Goal: Task Accomplishment & Management: Complete application form

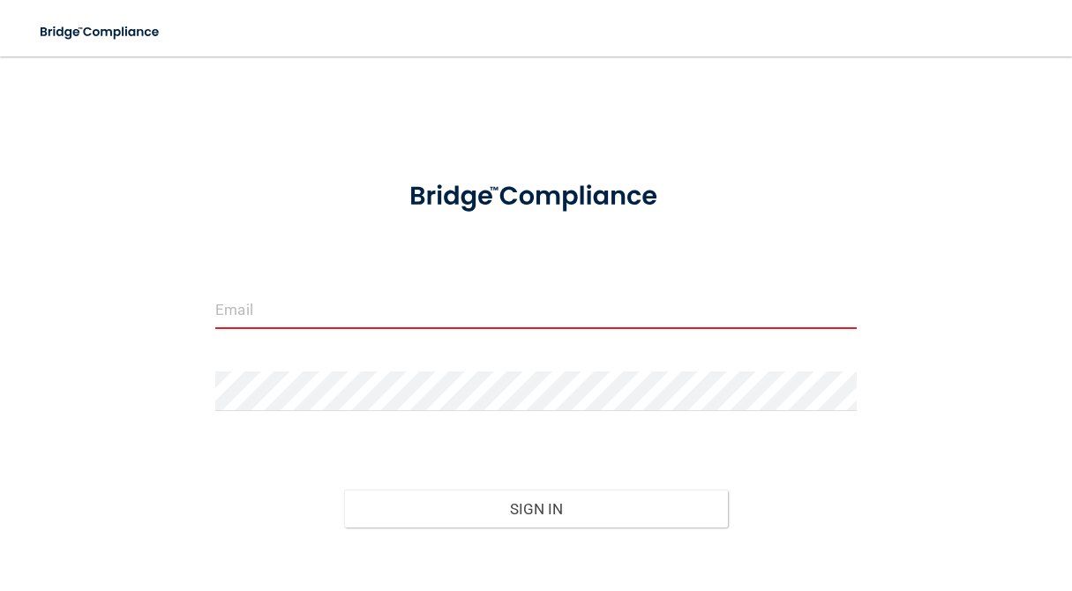
type input "[EMAIL_ADDRESS][DOMAIN_NAME]"
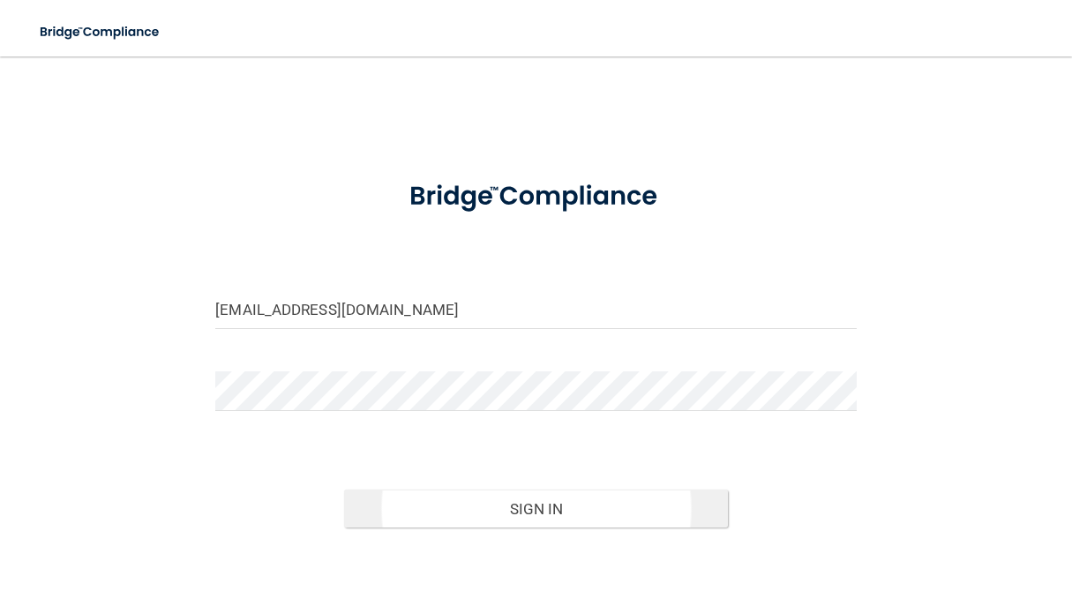
click at [532, 508] on button "Sign In" at bounding box center [536, 509] width 385 height 39
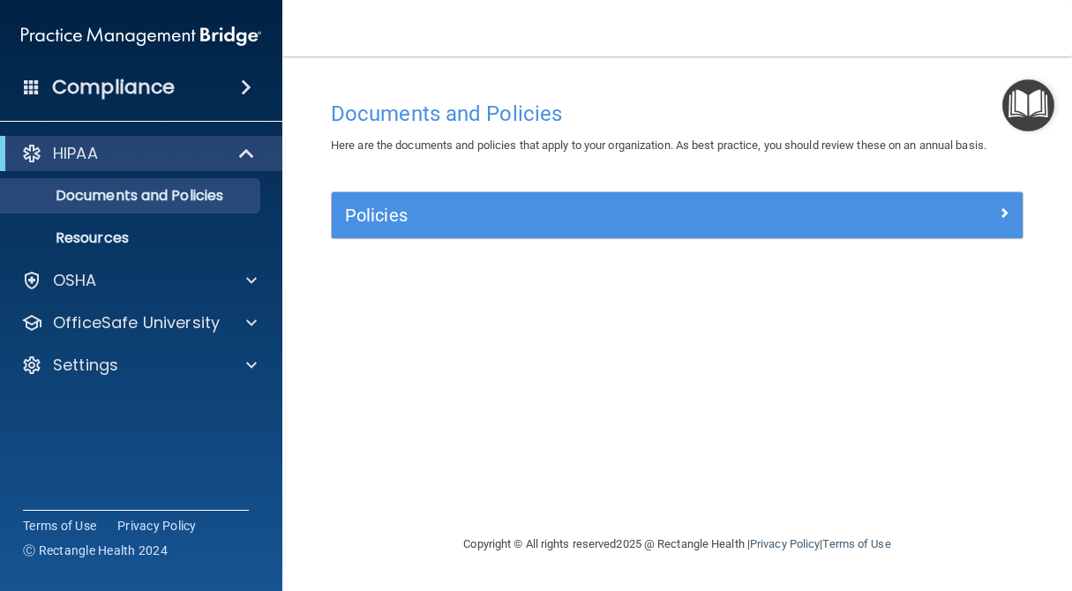
click at [244, 156] on span at bounding box center [248, 153] width 15 height 21
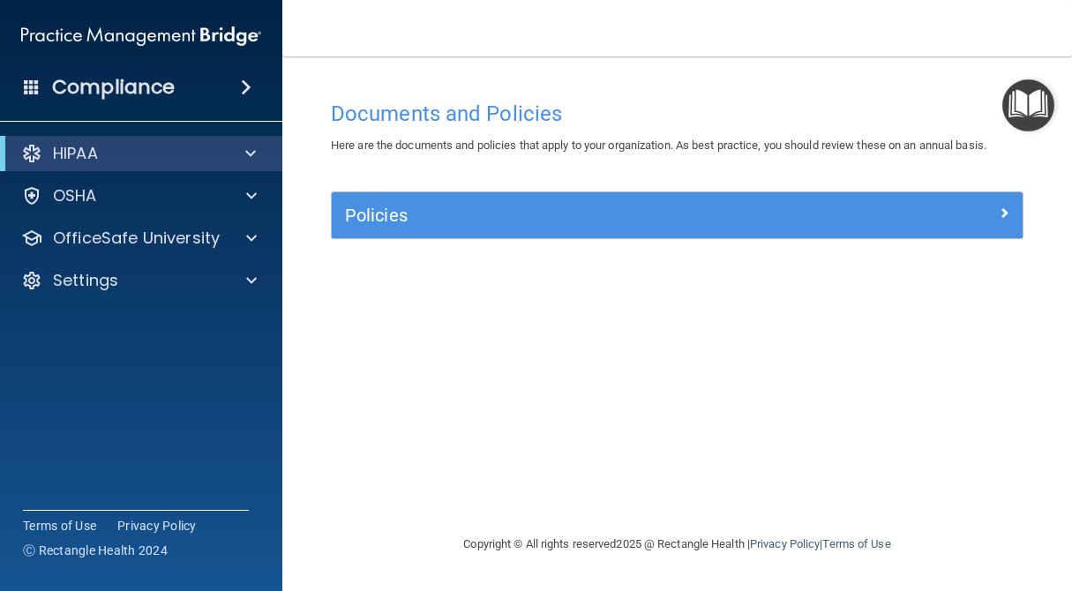
click at [248, 154] on span at bounding box center [250, 153] width 11 height 21
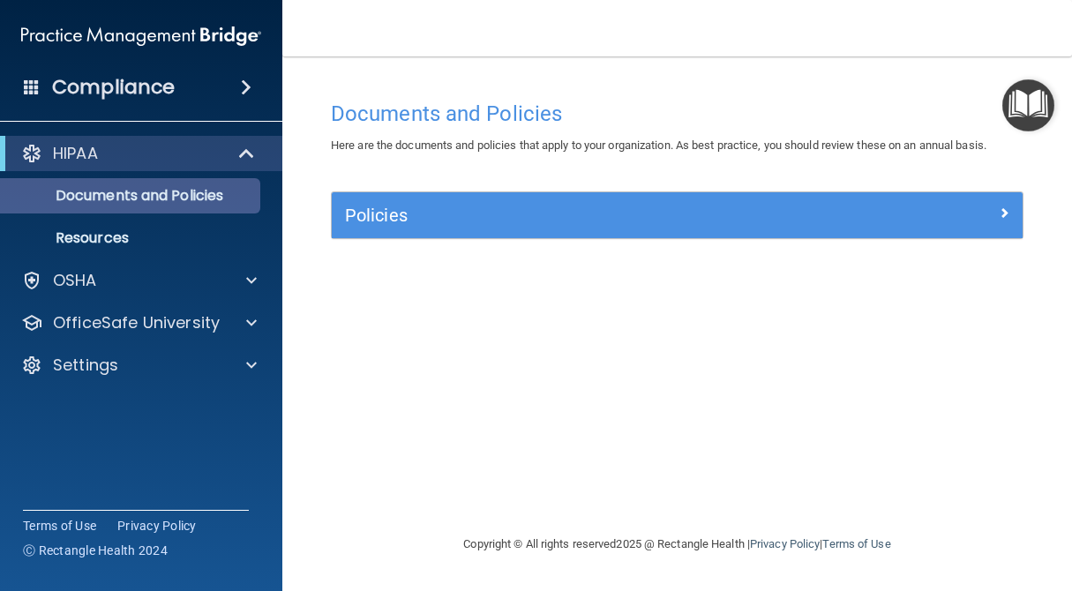
click at [133, 200] on p "Documents and Policies" at bounding box center [131, 196] width 241 height 18
click at [154, 195] on p "Documents and Policies" at bounding box center [131, 196] width 241 height 18
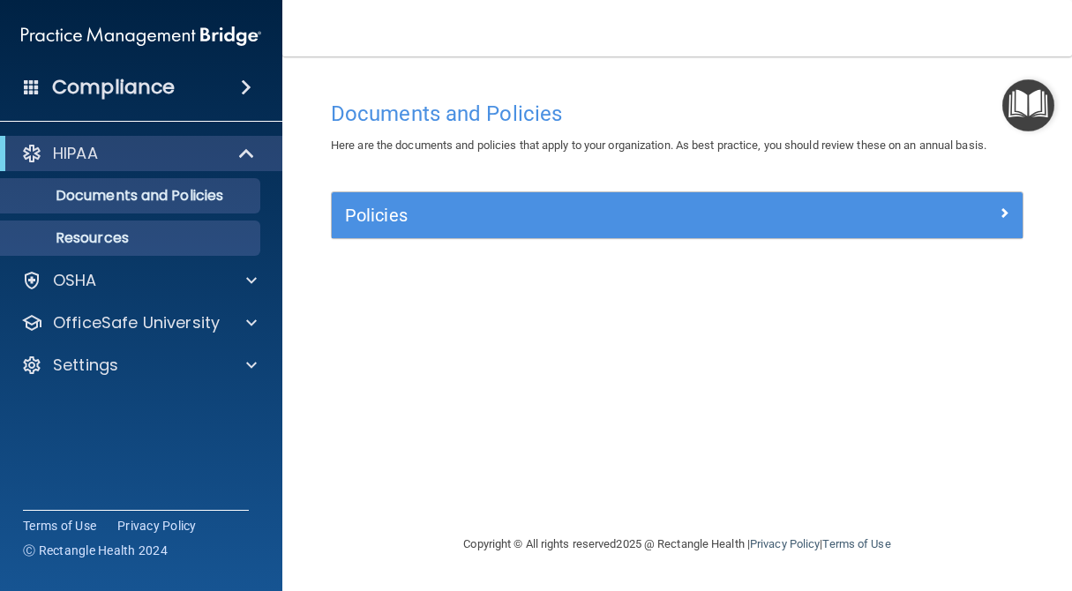
click at [79, 233] on p "Resources" at bounding box center [131, 238] width 241 height 18
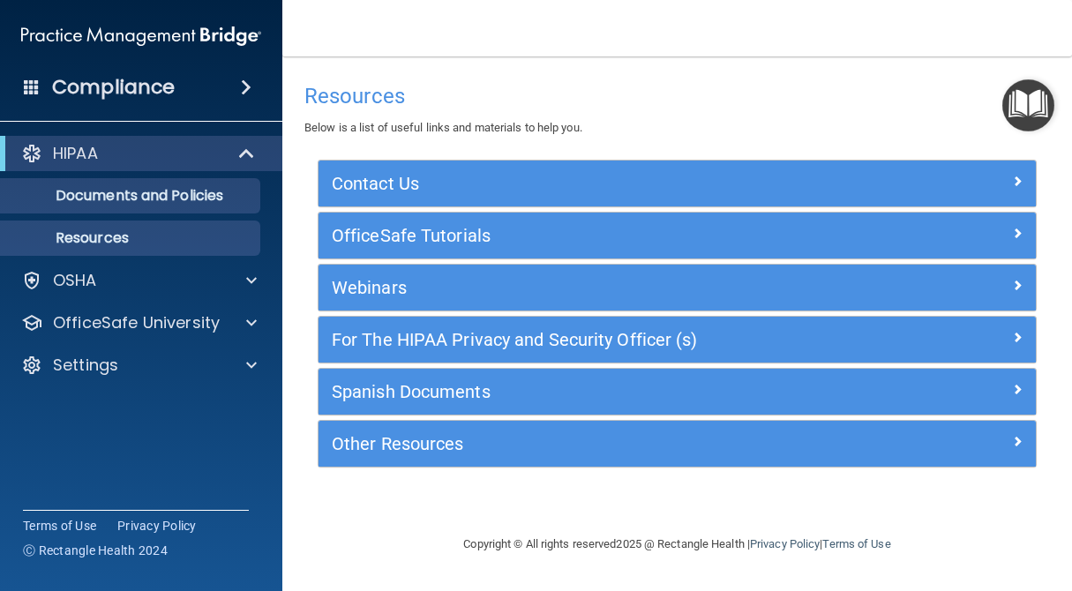
click at [183, 191] on p "Documents and Policies" at bounding box center [131, 196] width 241 height 18
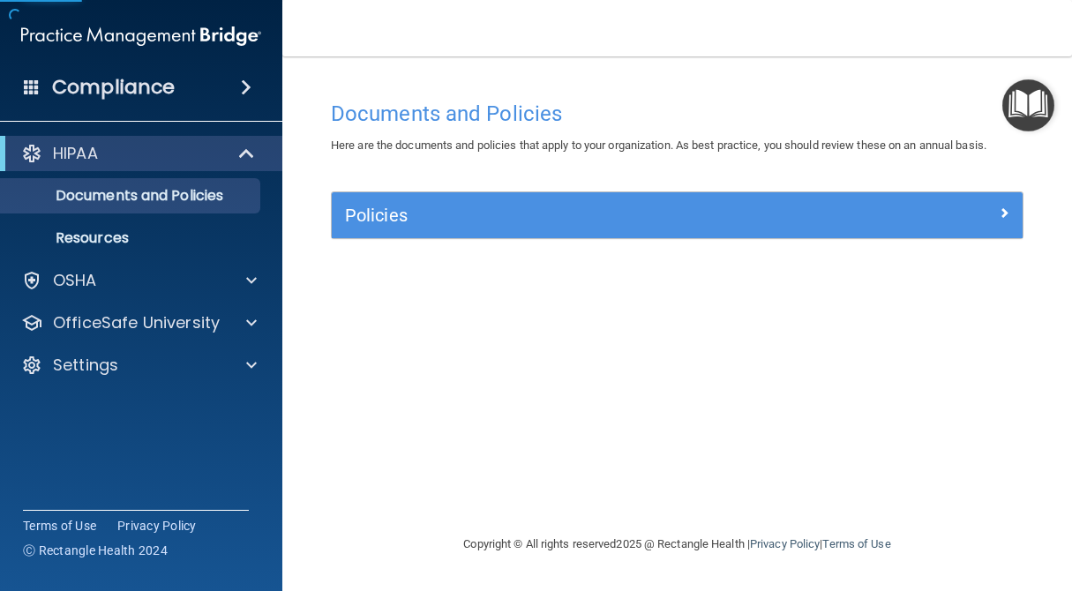
click at [479, 213] on h5 "Policies" at bounding box center [590, 215] width 491 height 19
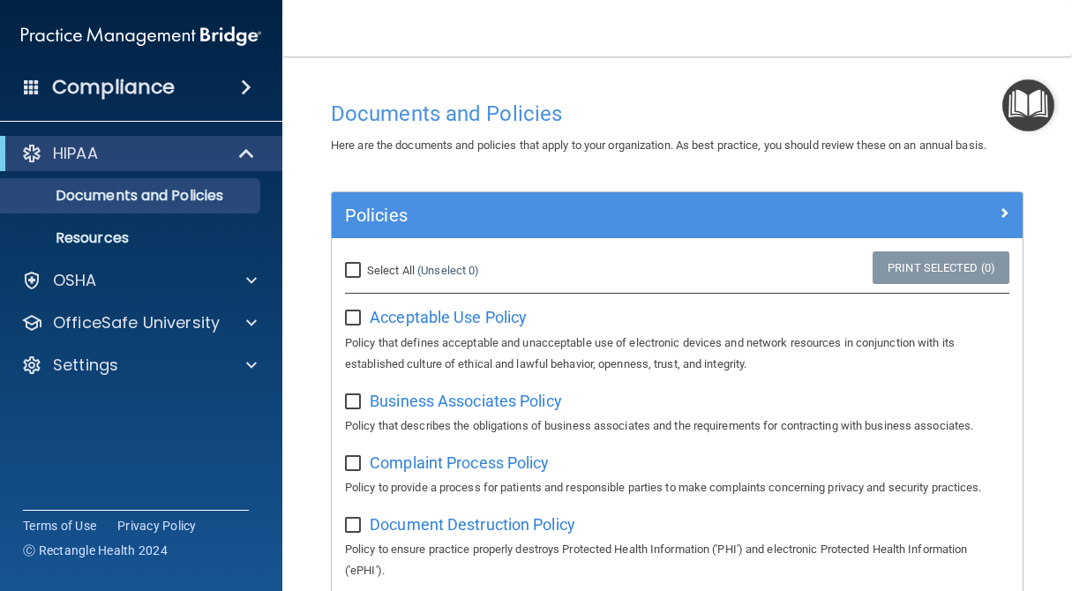
click at [160, 81] on h4 "Compliance" at bounding box center [113, 87] width 123 height 25
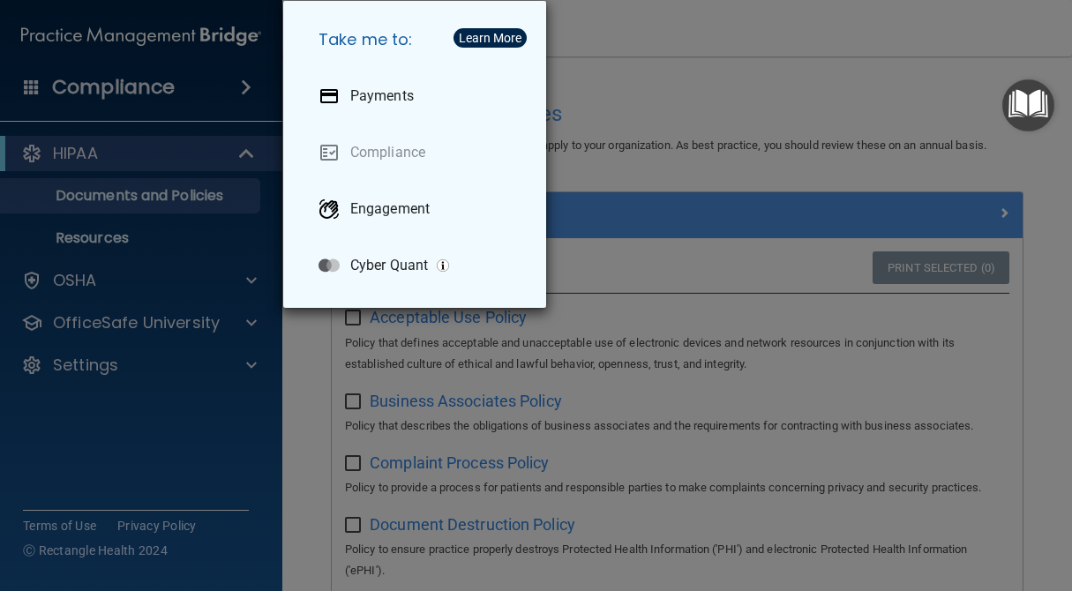
click at [141, 88] on div "Take me to: Payments Compliance Engagement Cyber Quant" at bounding box center [536, 295] width 1072 height 591
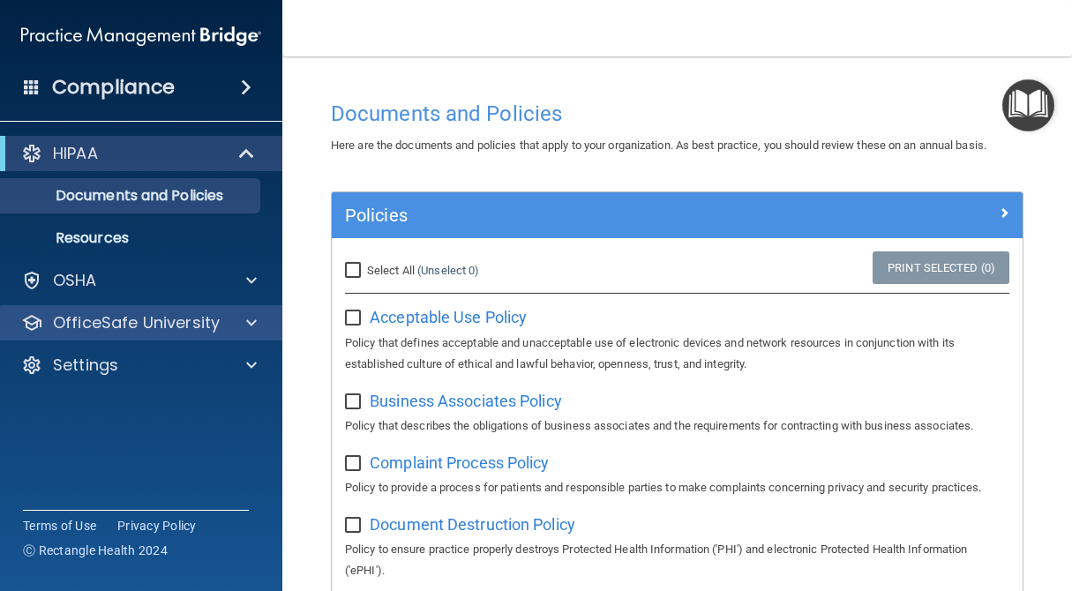
click at [250, 323] on span at bounding box center [251, 322] width 11 height 21
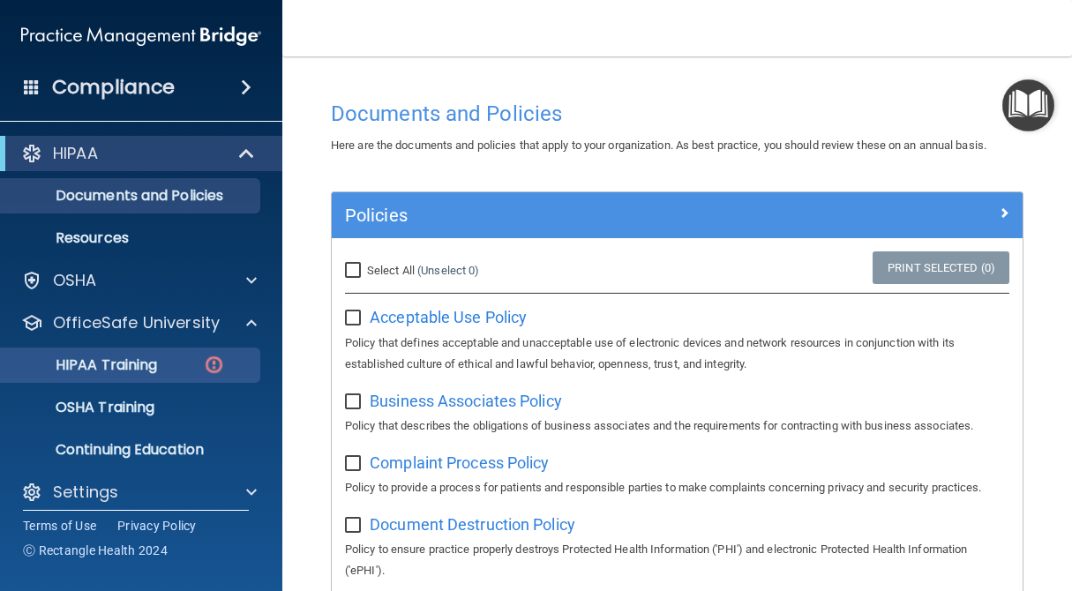
click at [157, 364] on p "HIPAA Training" at bounding box center [84, 365] width 146 height 18
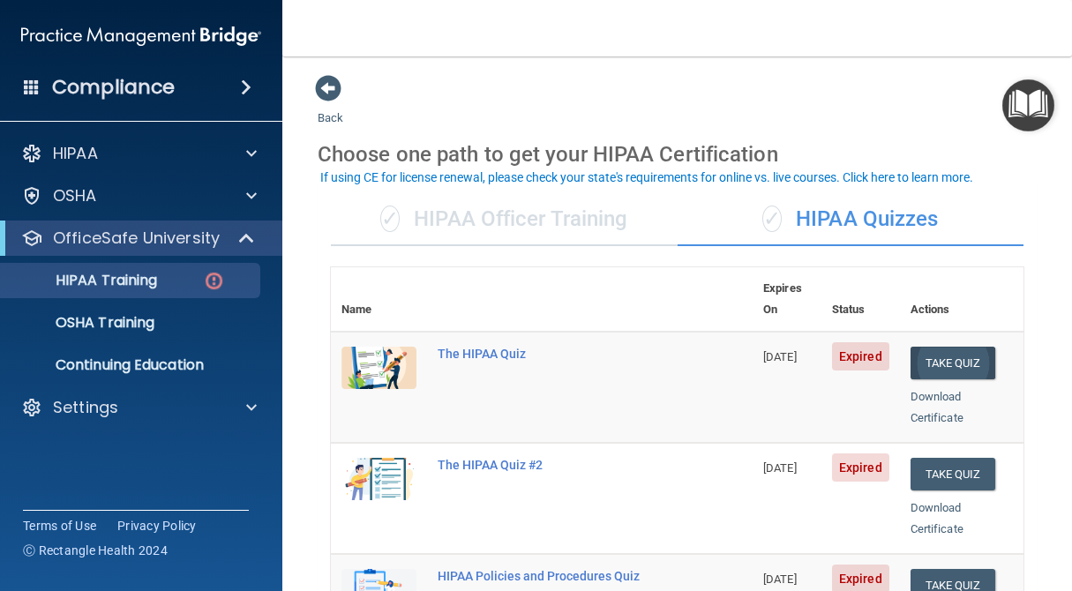
click at [957, 347] on button "Take Quiz" at bounding box center [952, 363] width 85 height 33
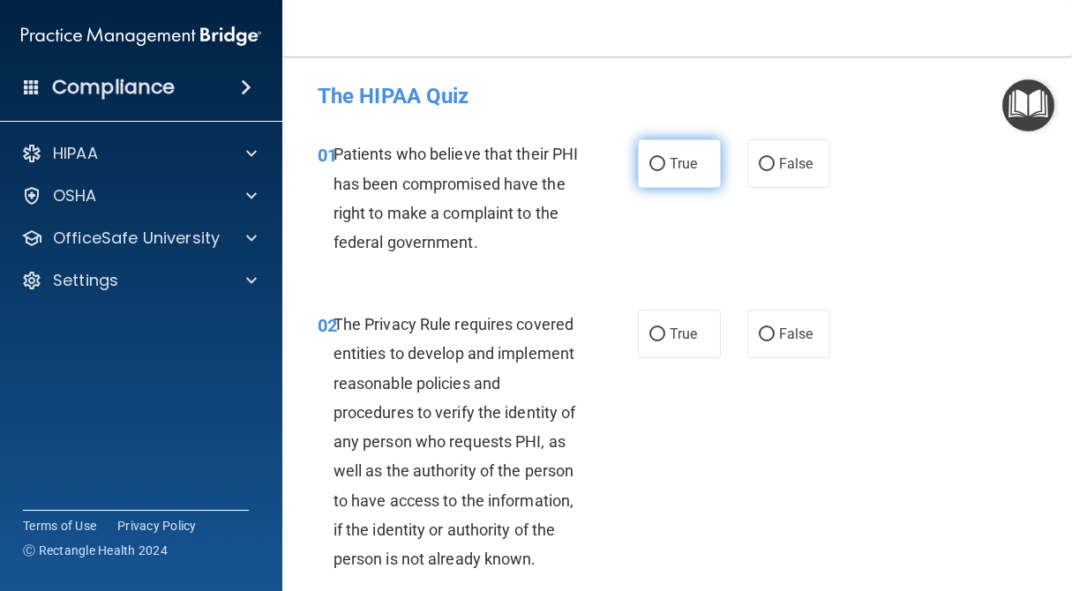
click at [663, 164] on input "True" at bounding box center [657, 164] width 16 height 13
radio input "true"
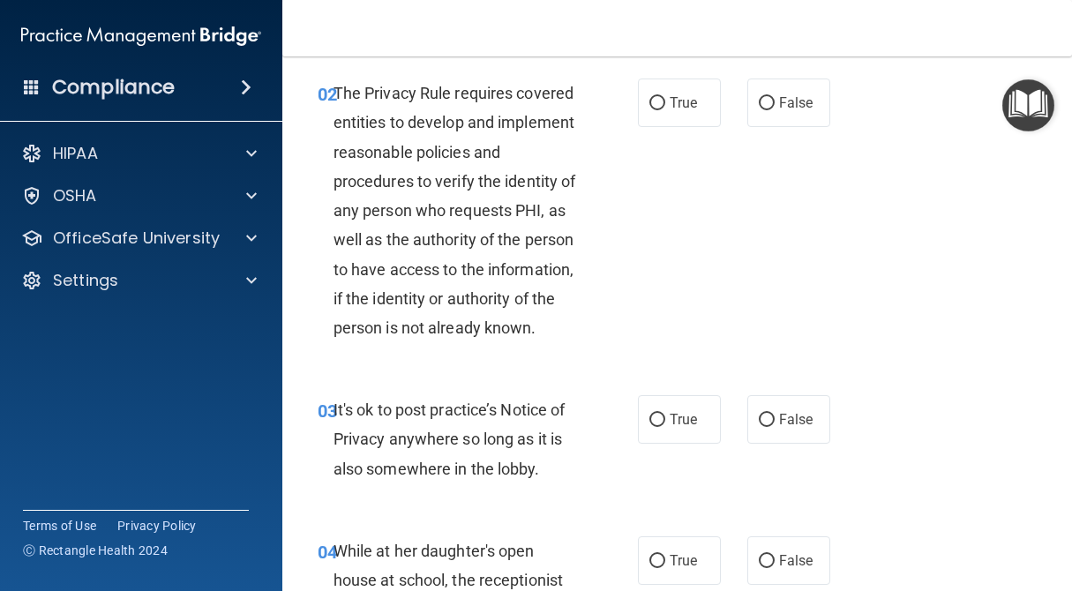
scroll to position [233, 0]
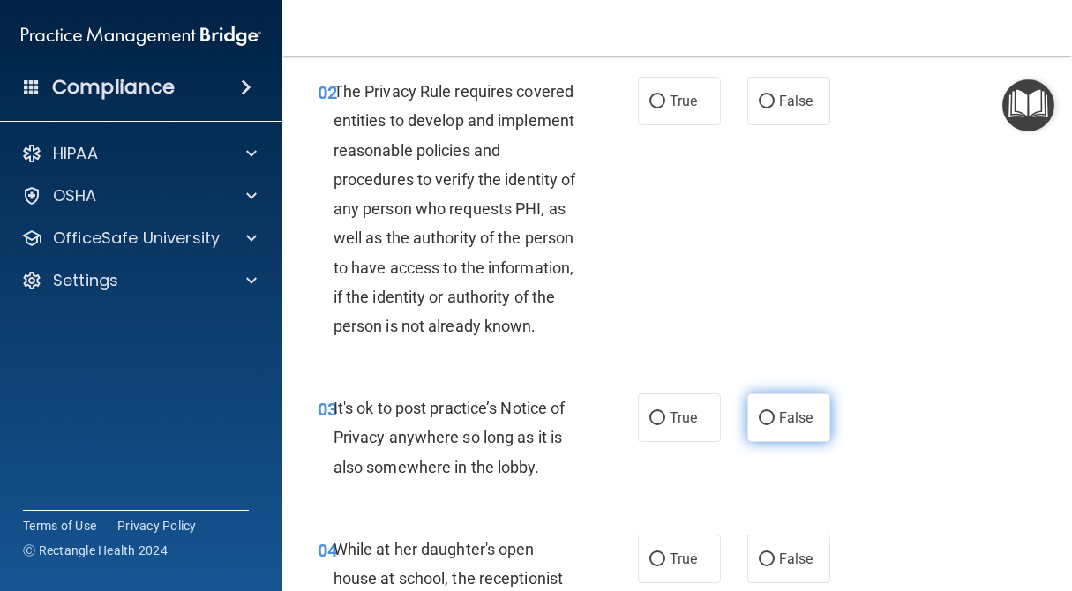
click at [769, 417] on input "False" at bounding box center [767, 418] width 16 height 13
radio input "true"
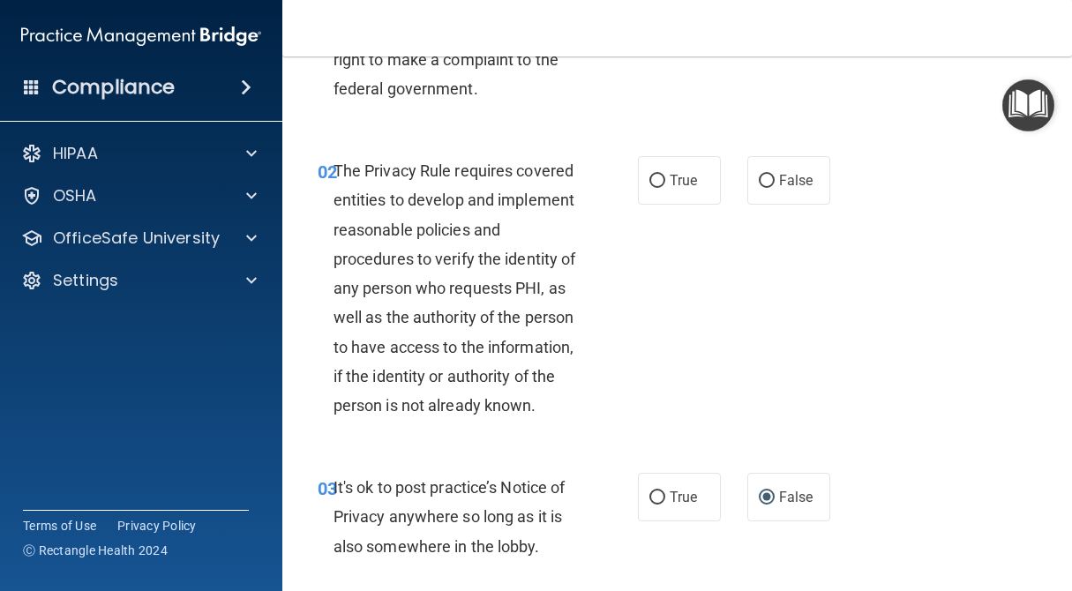
scroll to position [158, 0]
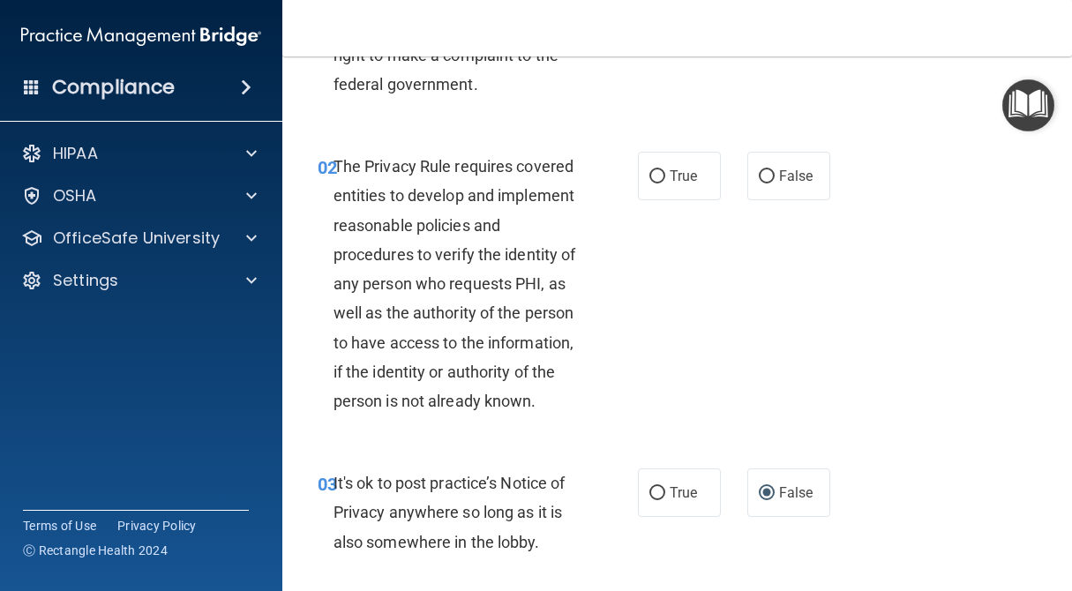
drag, startPoint x: 657, startPoint y: 174, endPoint x: 788, endPoint y: 281, distance: 169.2
click at [657, 175] on input "True" at bounding box center [657, 176] width 16 height 13
radio input "true"
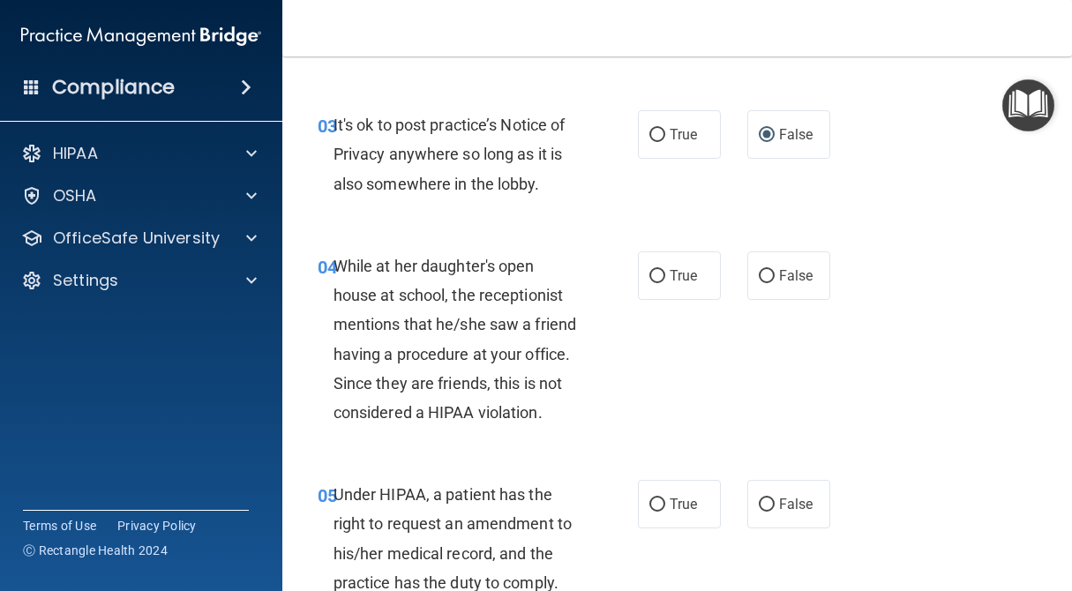
scroll to position [528, 0]
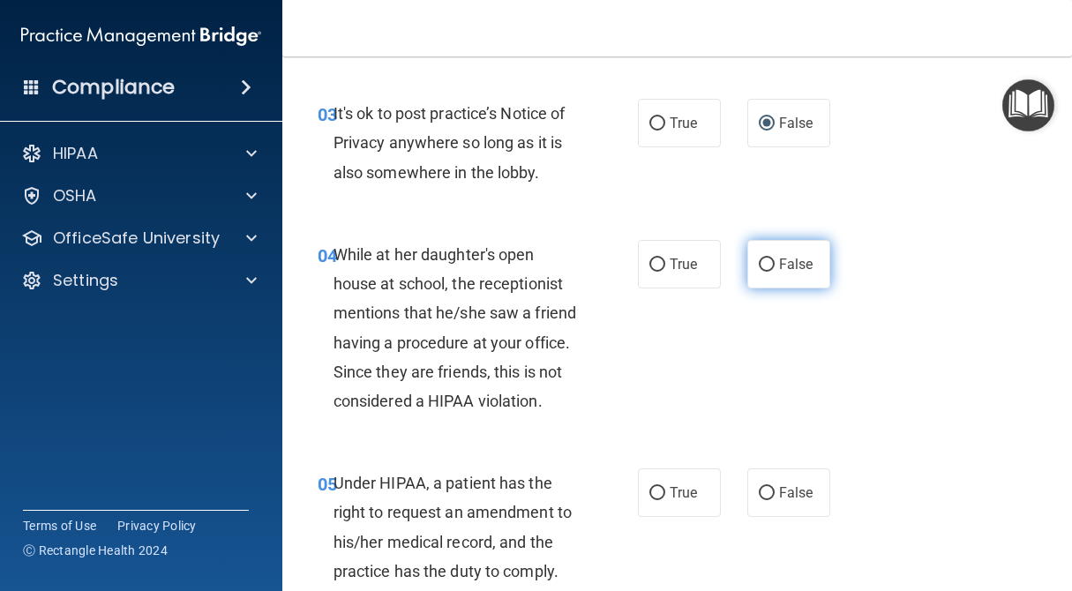
click at [763, 258] on input "False" at bounding box center [767, 264] width 16 height 13
radio input "true"
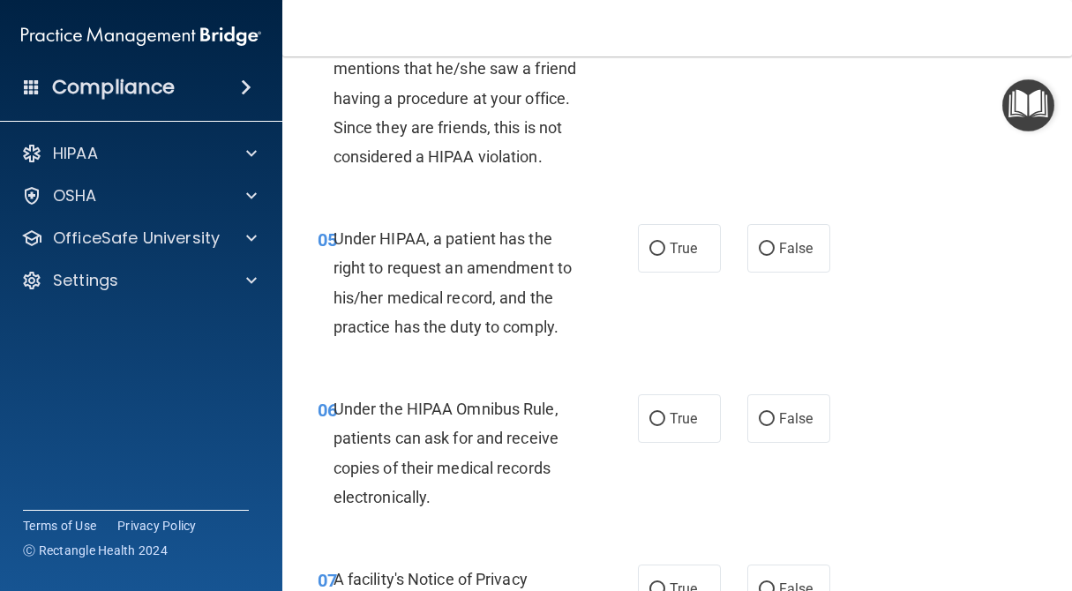
scroll to position [800, 0]
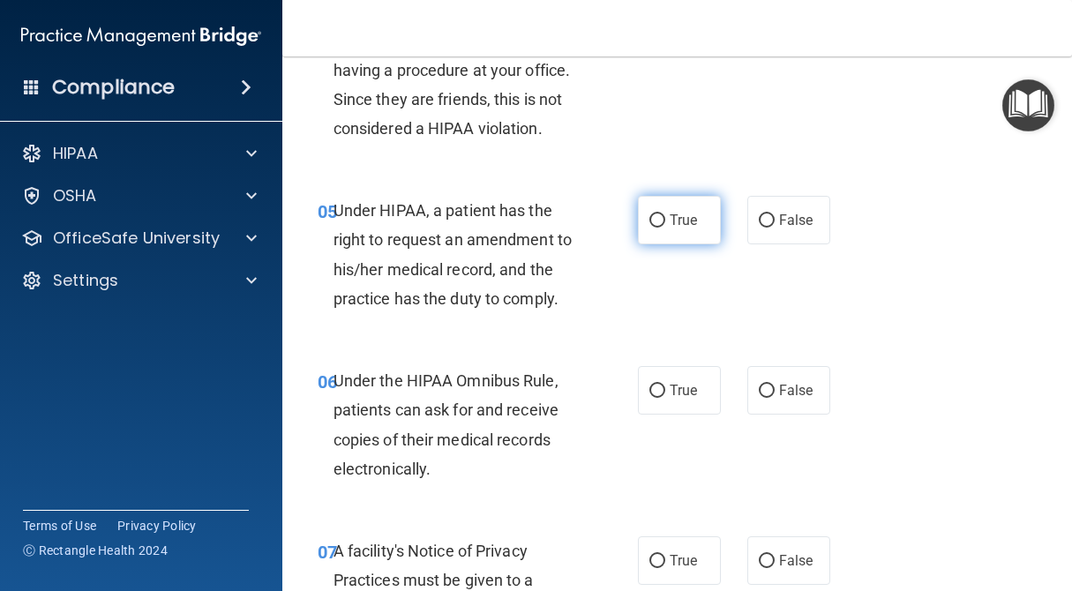
click at [654, 224] on label "True" at bounding box center [679, 220] width 83 height 49
click at [654, 224] on input "True" at bounding box center [657, 220] width 16 height 13
radio input "true"
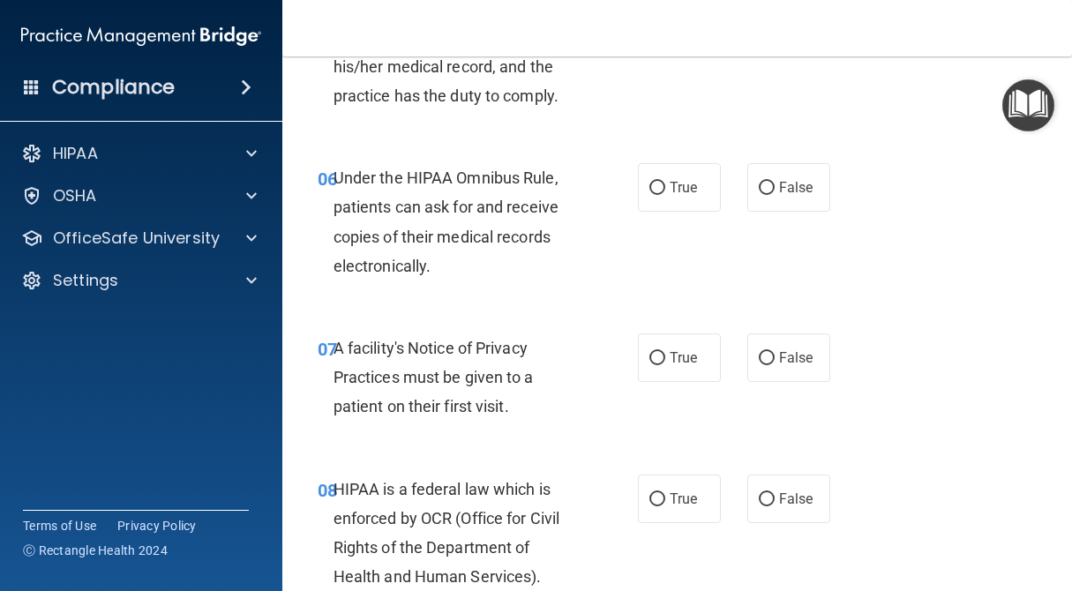
scroll to position [1008, 0]
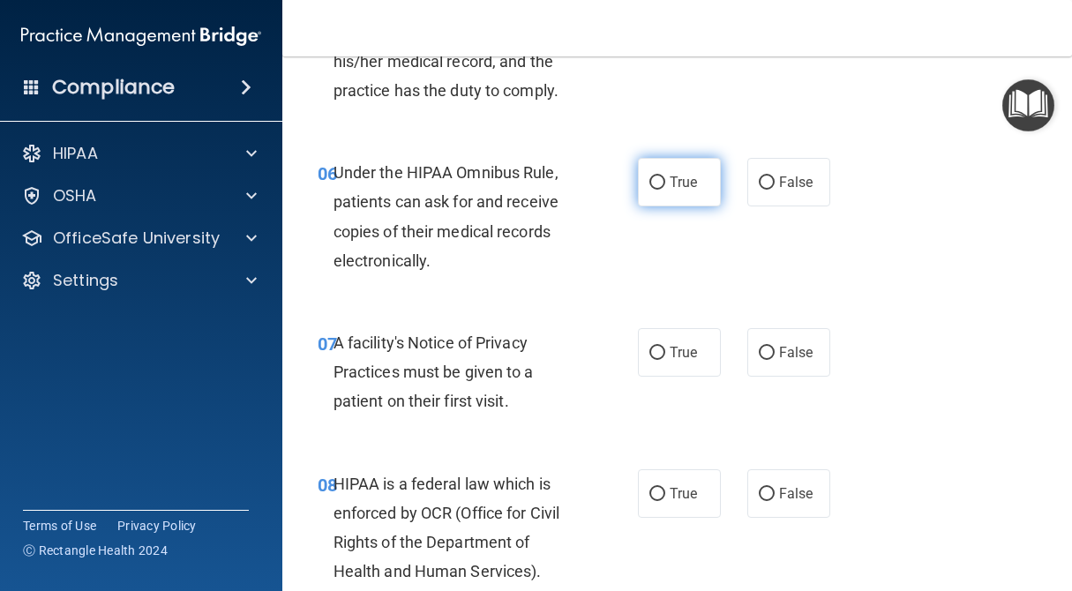
click at [658, 183] on input "True" at bounding box center [657, 182] width 16 height 13
radio input "true"
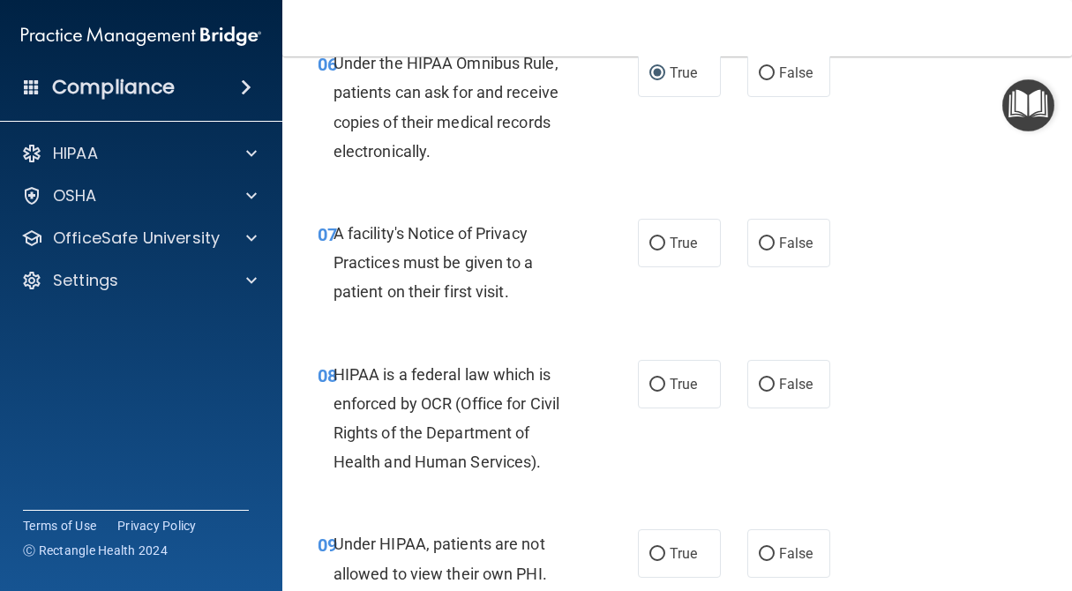
scroll to position [1139, 0]
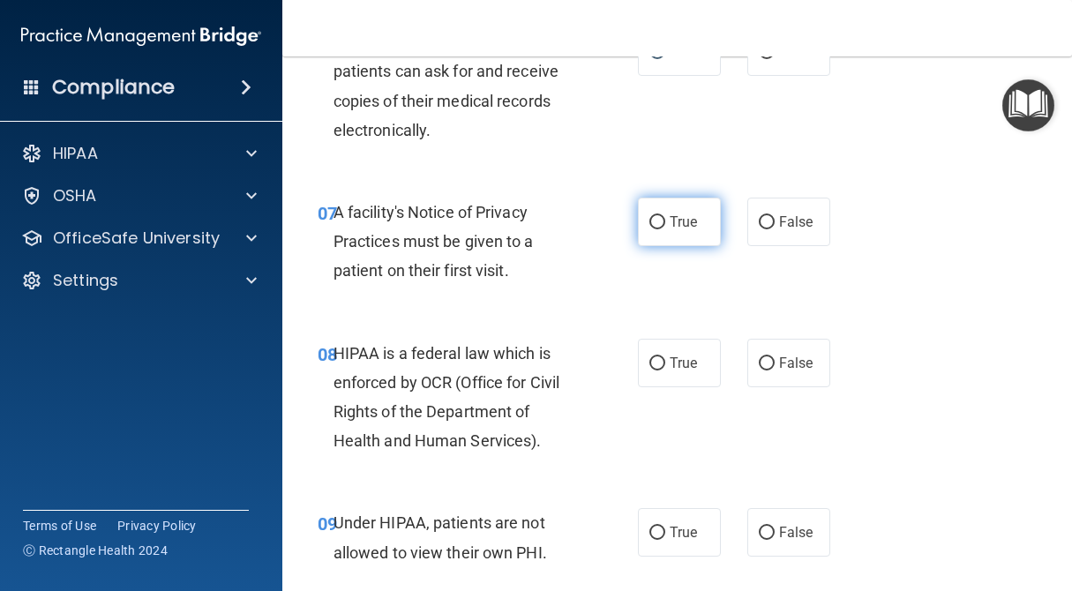
click at [655, 216] on input "True" at bounding box center [657, 222] width 16 height 13
radio input "true"
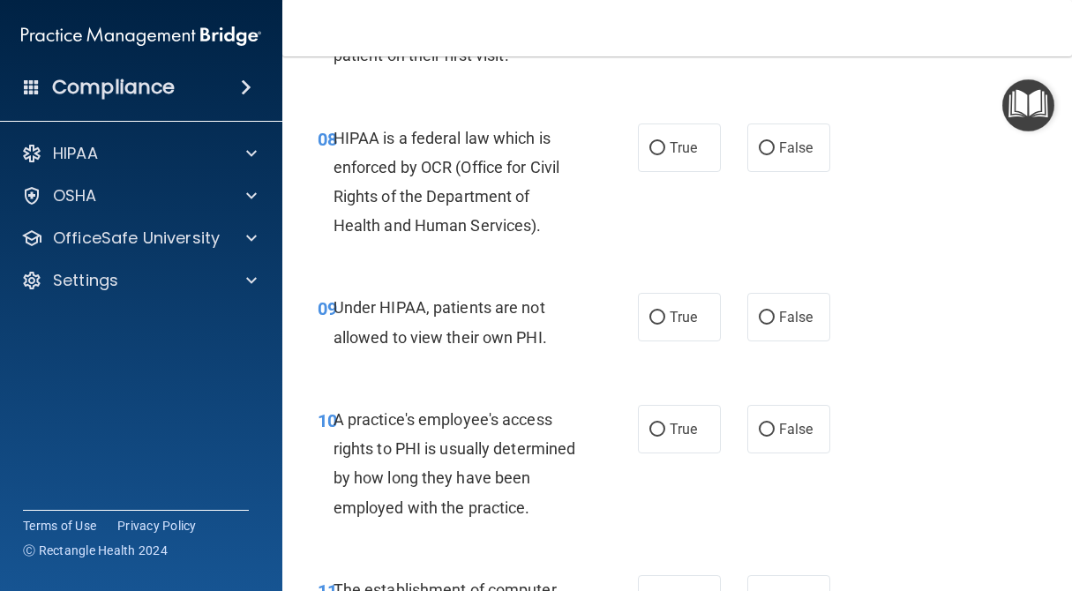
scroll to position [1377, 0]
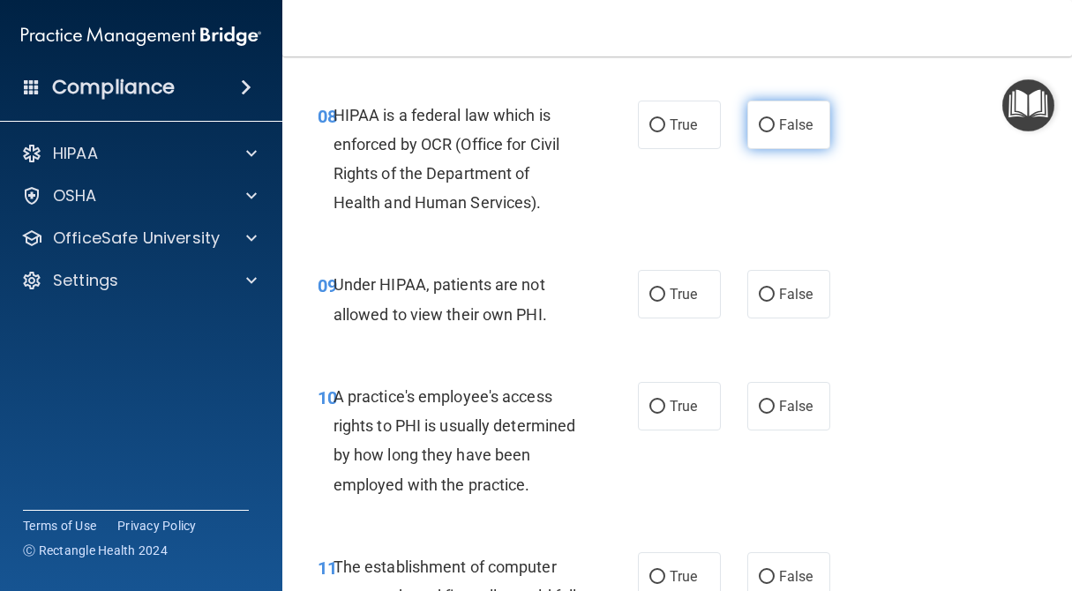
click at [779, 126] on label "False" at bounding box center [788, 125] width 83 height 49
click at [775, 126] on input "False" at bounding box center [767, 125] width 16 height 13
radio input "true"
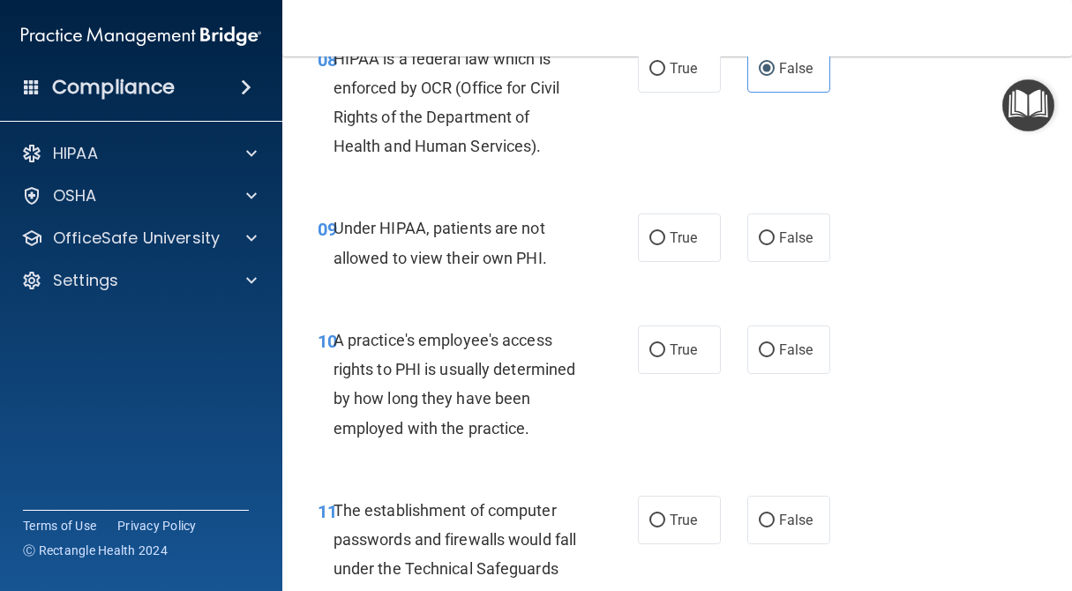
scroll to position [1435, 0]
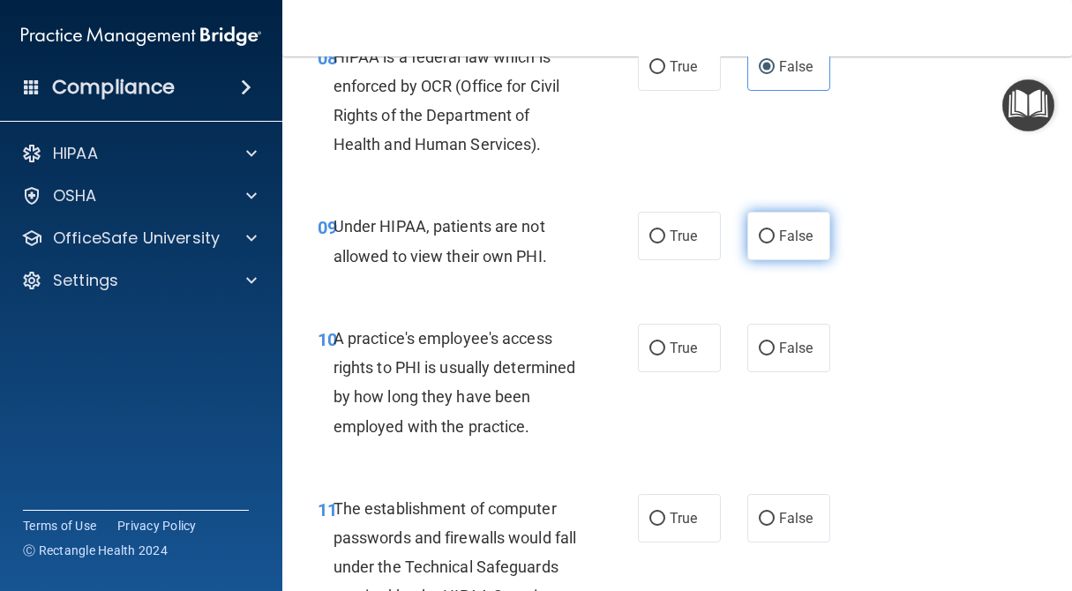
click at [751, 228] on label "False" at bounding box center [788, 236] width 83 height 49
click at [759, 230] on input "False" at bounding box center [767, 236] width 16 height 13
radio input "true"
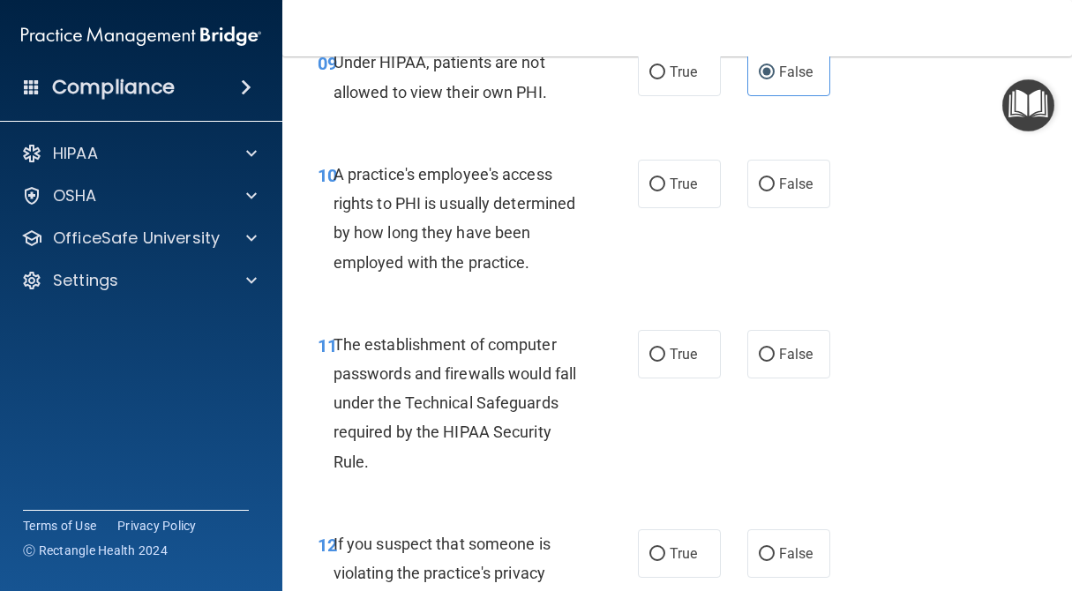
scroll to position [1600, 0]
click at [766, 179] on input "False" at bounding box center [767, 183] width 16 height 13
radio input "true"
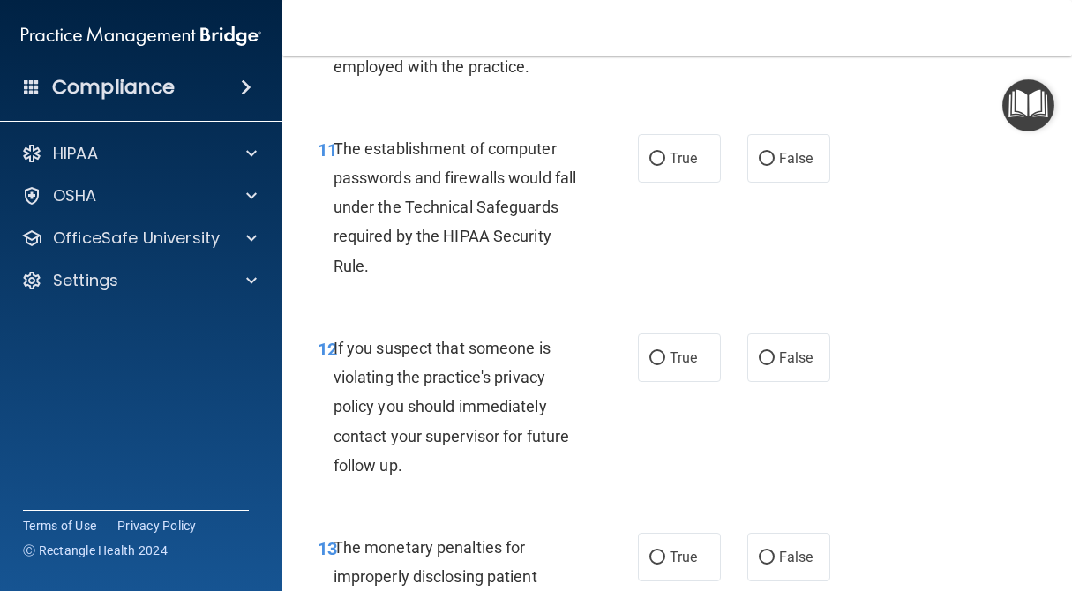
scroll to position [1775, 0]
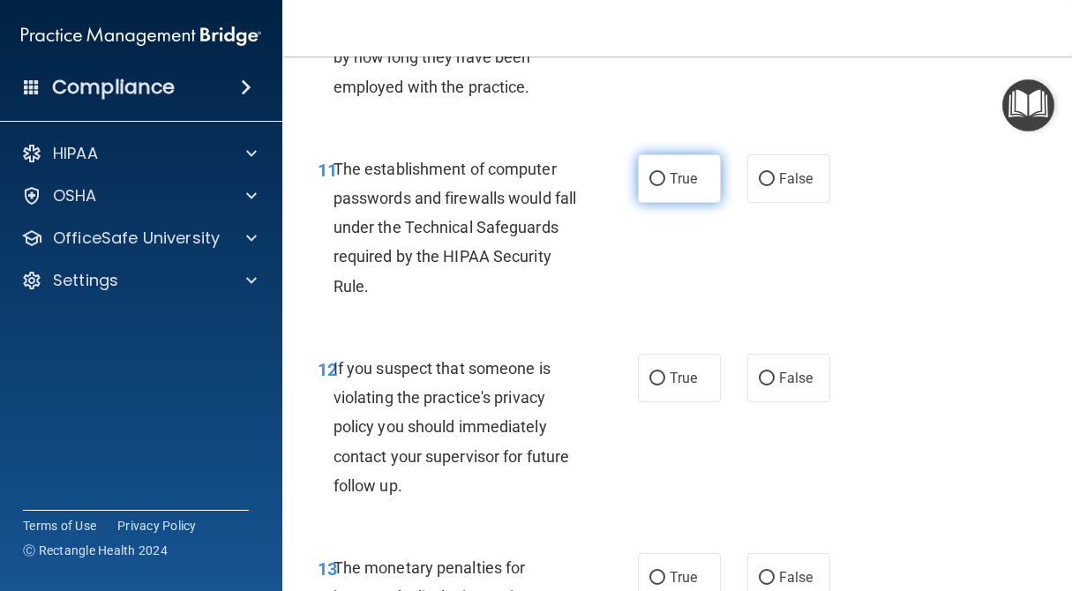
click at [663, 173] on input "True" at bounding box center [657, 179] width 16 height 13
radio input "true"
click at [659, 372] on input "True" at bounding box center [657, 378] width 16 height 13
radio input "true"
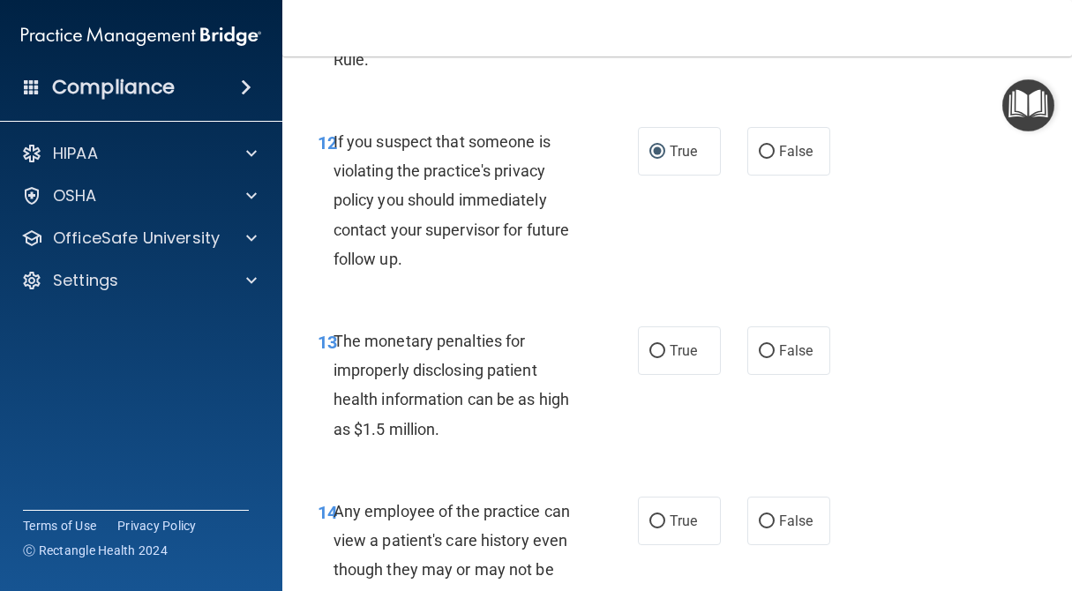
scroll to position [2001, 0]
click at [664, 346] on input "True" at bounding box center [657, 352] width 16 height 13
radio input "true"
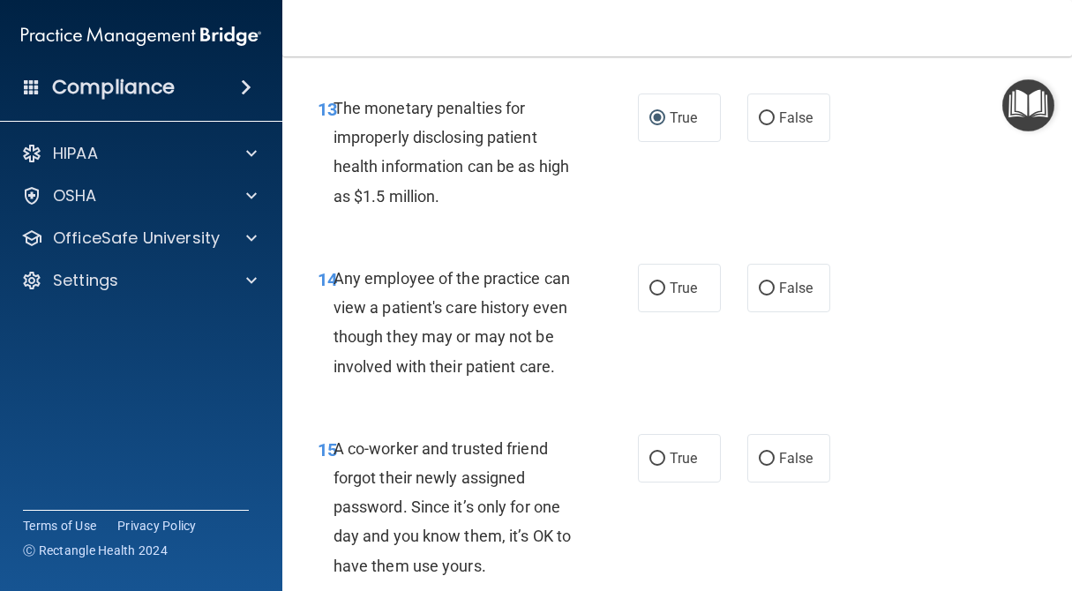
scroll to position [2255, 0]
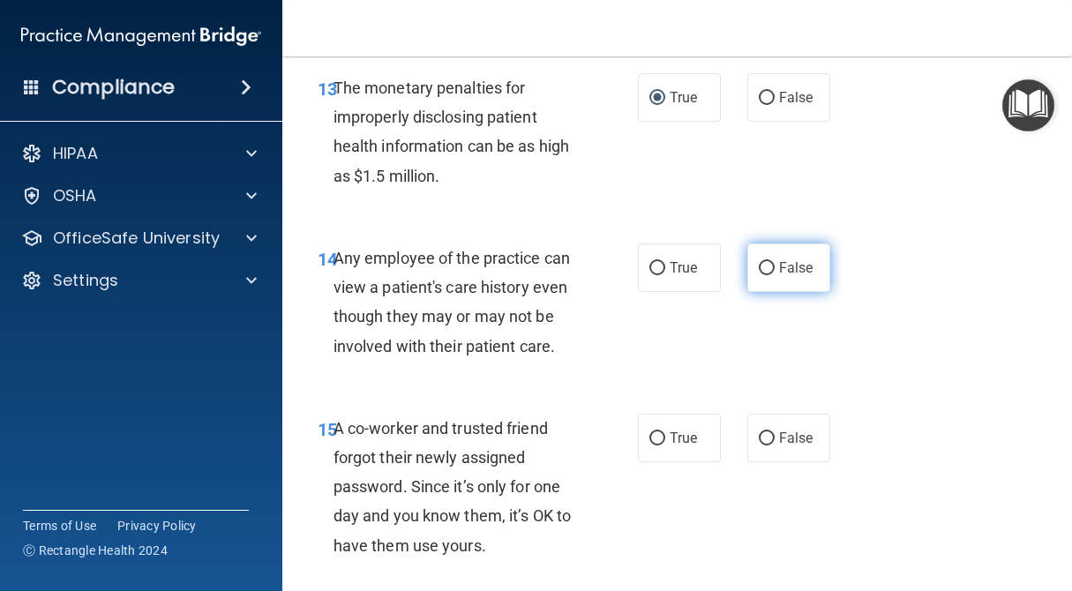
drag, startPoint x: 763, startPoint y: 262, endPoint x: 784, endPoint y: 272, distance: 23.3
click at [763, 262] on input "False" at bounding box center [767, 268] width 16 height 13
radio input "true"
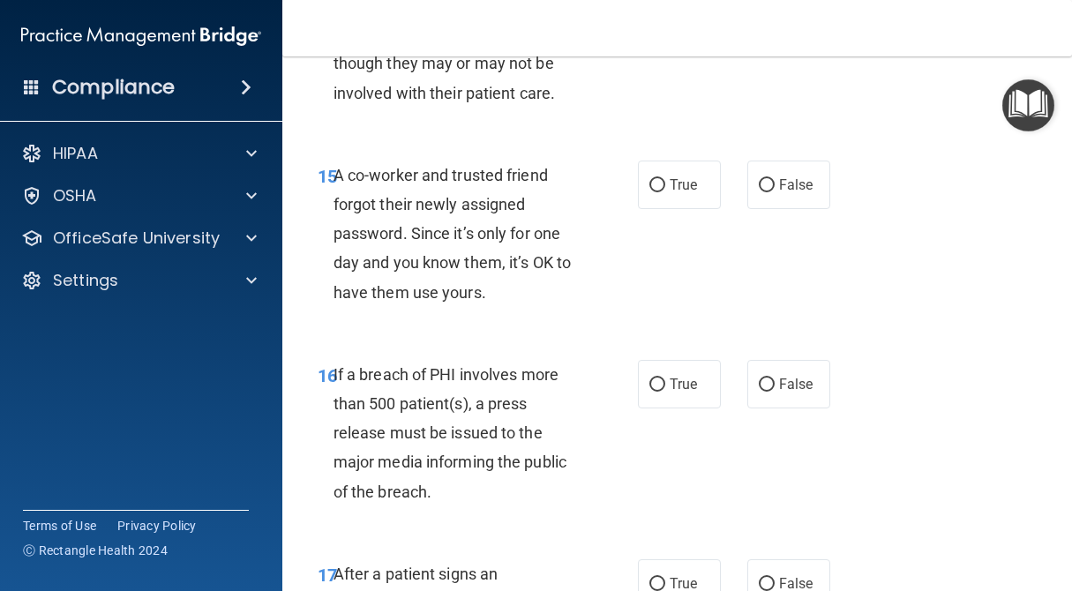
scroll to position [2527, 0]
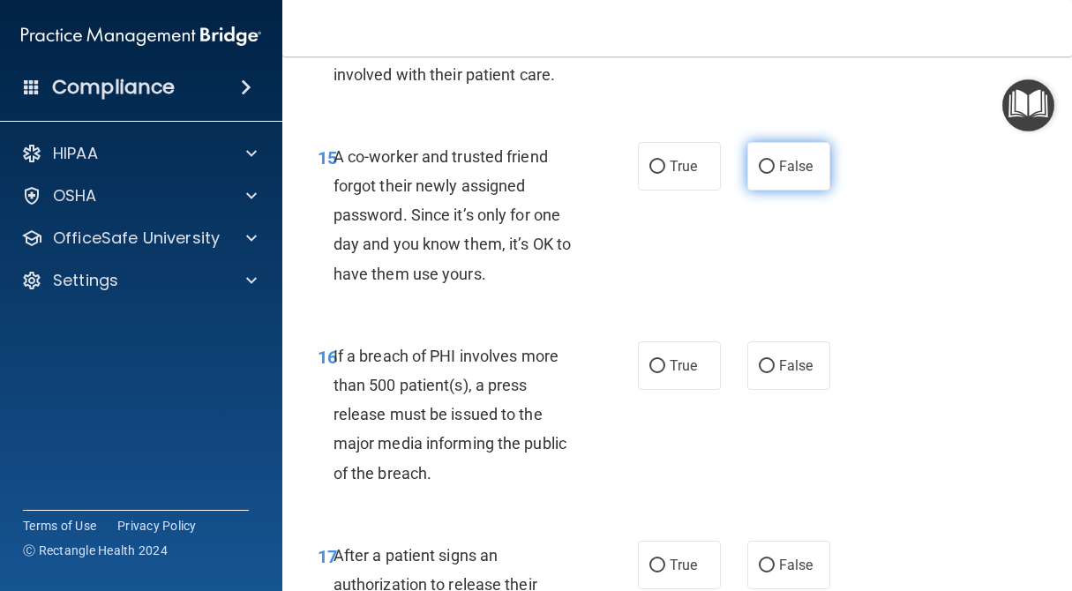
click at [760, 161] on input "False" at bounding box center [767, 167] width 16 height 13
radio input "true"
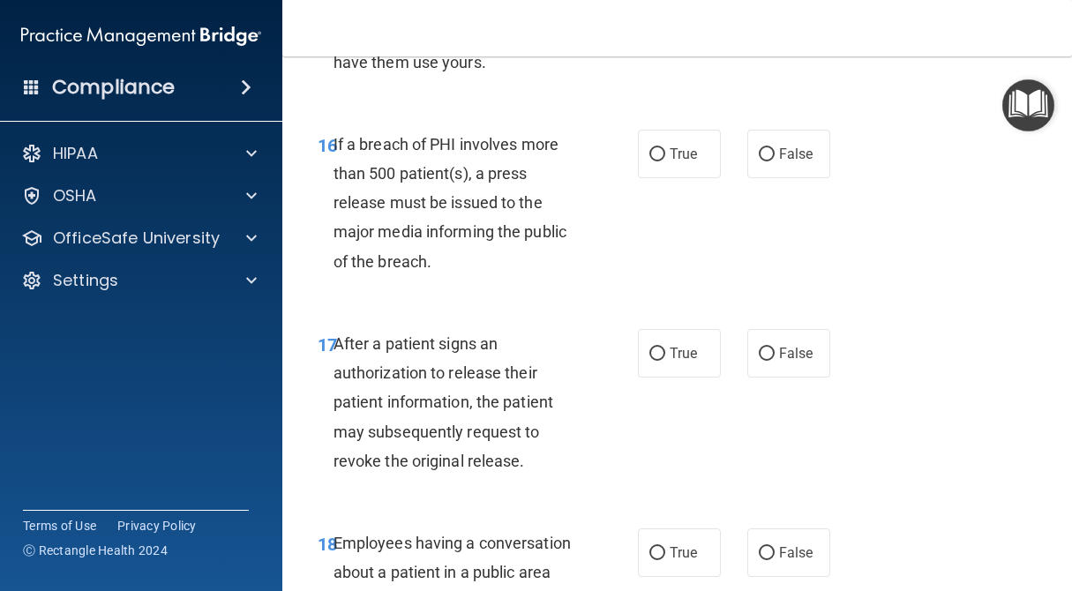
scroll to position [2741, 0]
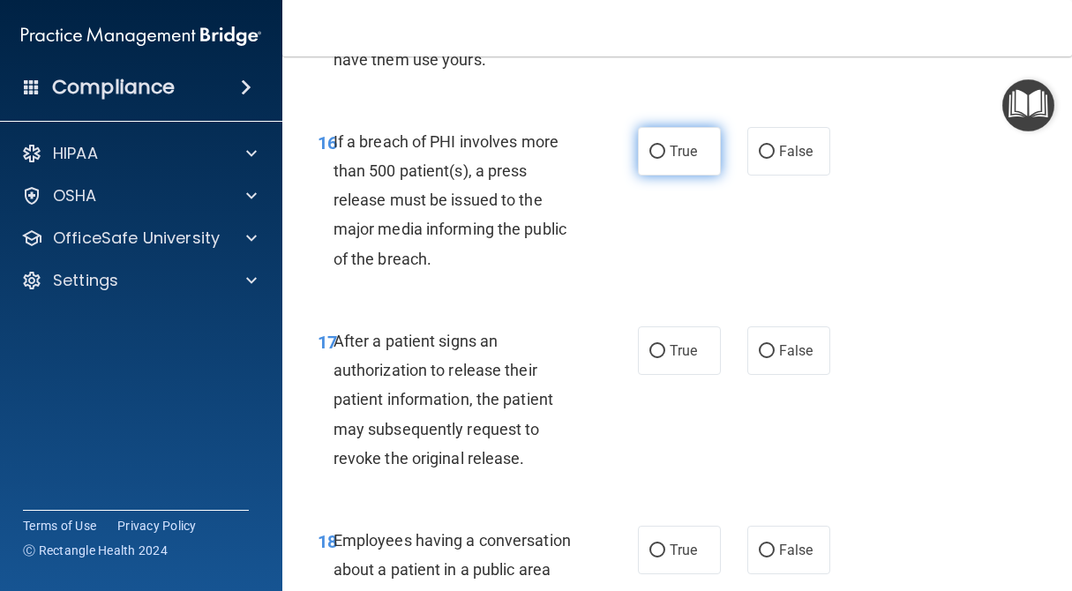
click at [647, 138] on label "True" at bounding box center [679, 151] width 83 height 49
click at [649, 146] on input "True" at bounding box center [657, 152] width 16 height 13
radio input "true"
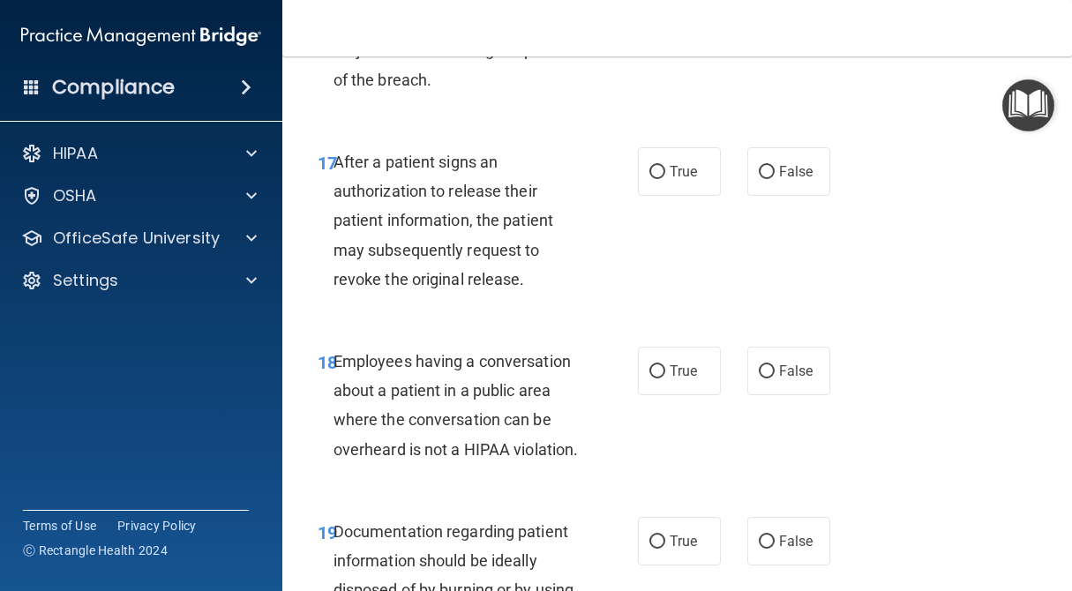
scroll to position [2923, 0]
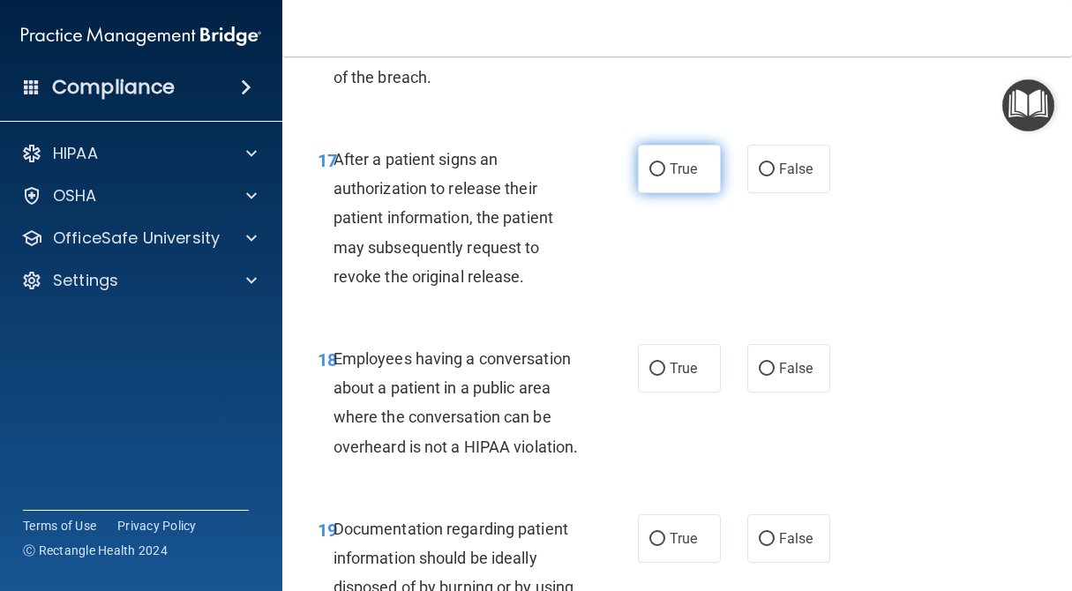
click at [667, 157] on label "True" at bounding box center [679, 169] width 83 height 49
click at [665, 163] on input "True" at bounding box center [657, 169] width 16 height 13
radio input "true"
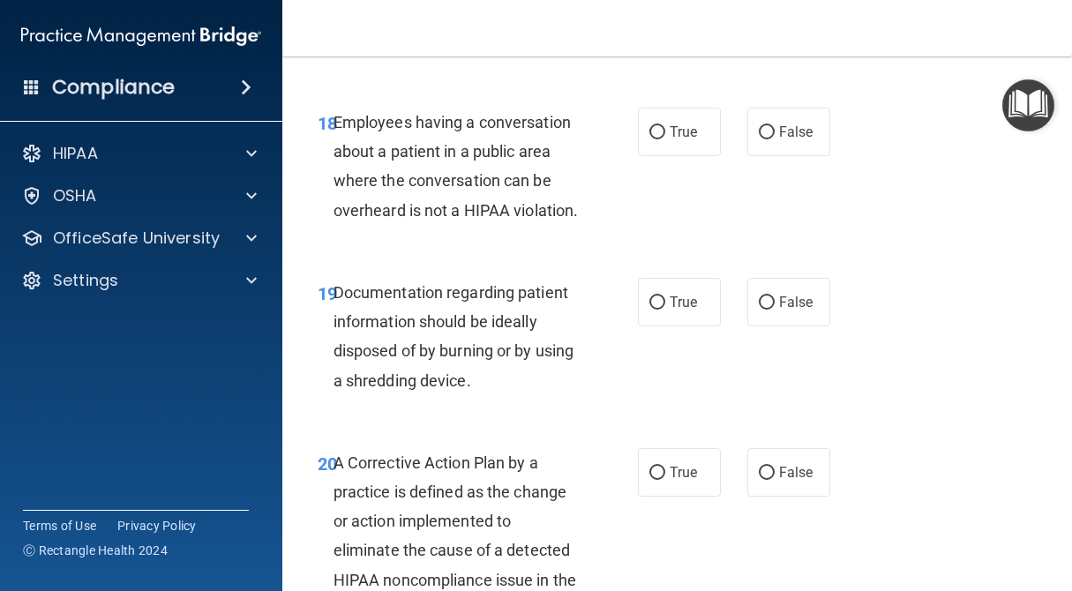
scroll to position [3164, 0]
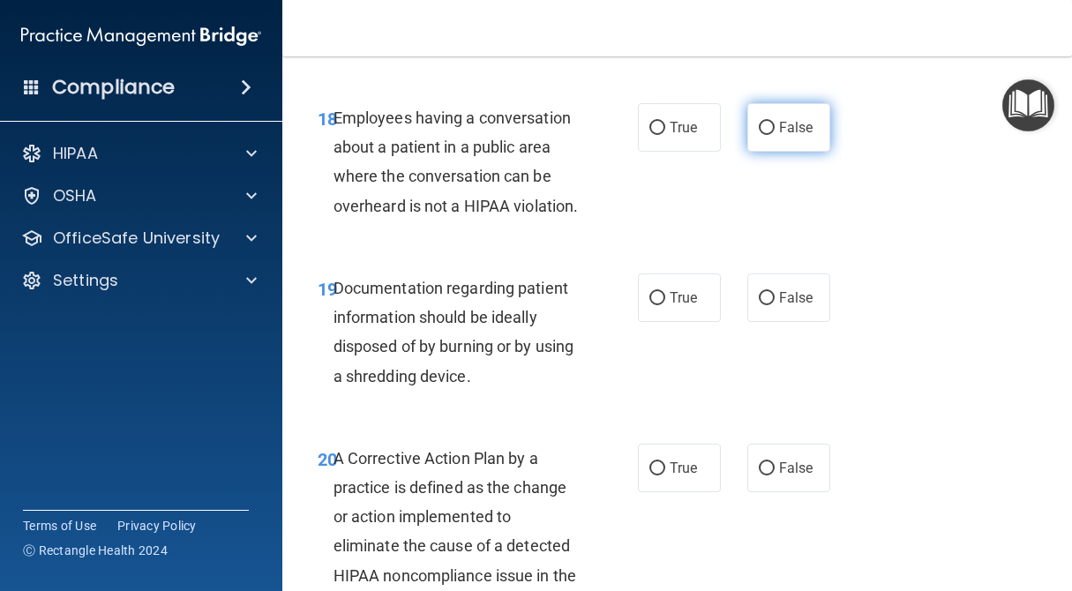
click at [775, 113] on label "False" at bounding box center [788, 127] width 83 height 49
click at [775, 122] on input "False" at bounding box center [767, 128] width 16 height 13
radio input "true"
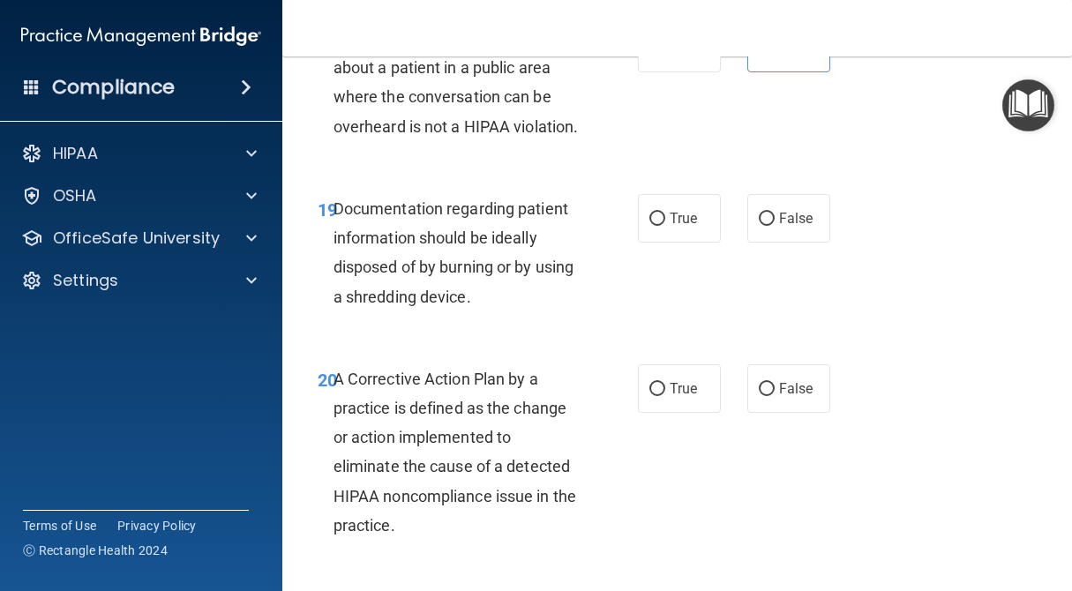
scroll to position [3246, 0]
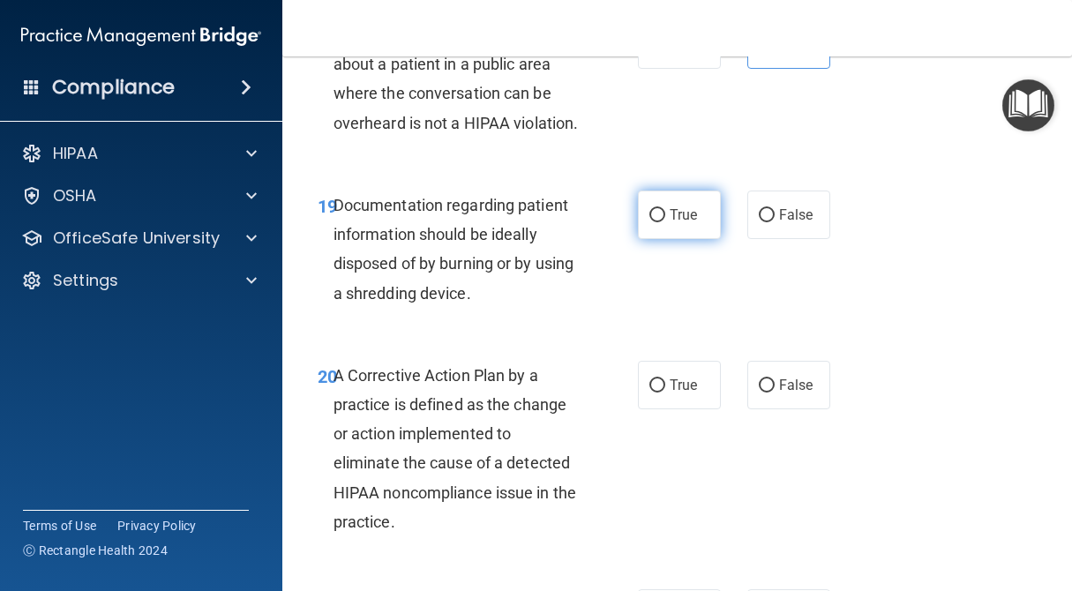
click at [661, 209] on input "True" at bounding box center [657, 215] width 16 height 13
radio input "true"
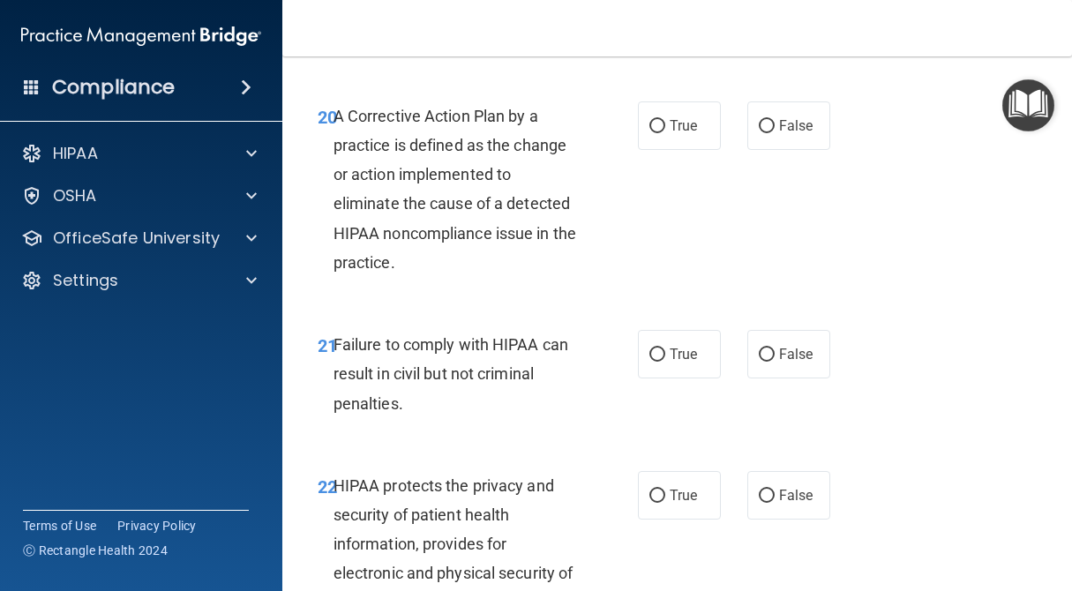
scroll to position [3507, 0]
click at [653, 119] on input "True" at bounding box center [657, 125] width 16 height 13
radio input "true"
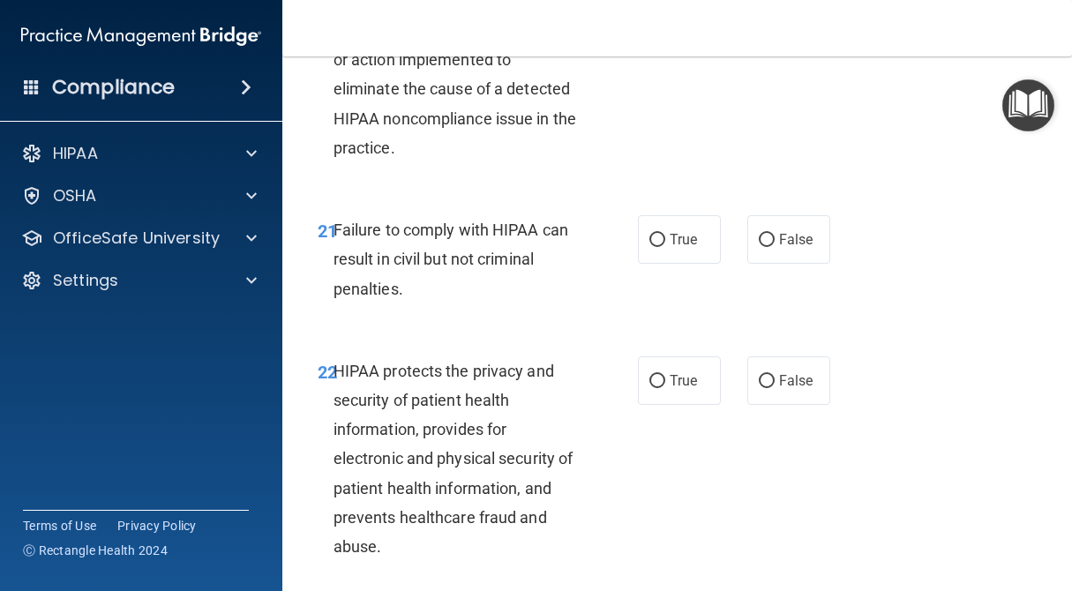
scroll to position [3623, 0]
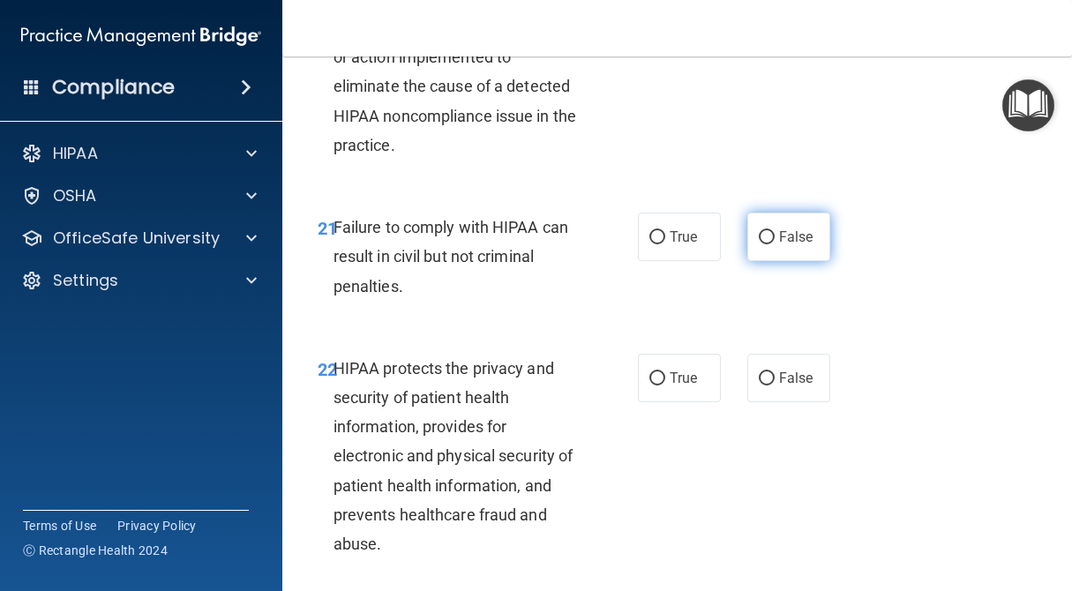
click at [769, 231] on input "False" at bounding box center [767, 237] width 16 height 13
radio input "true"
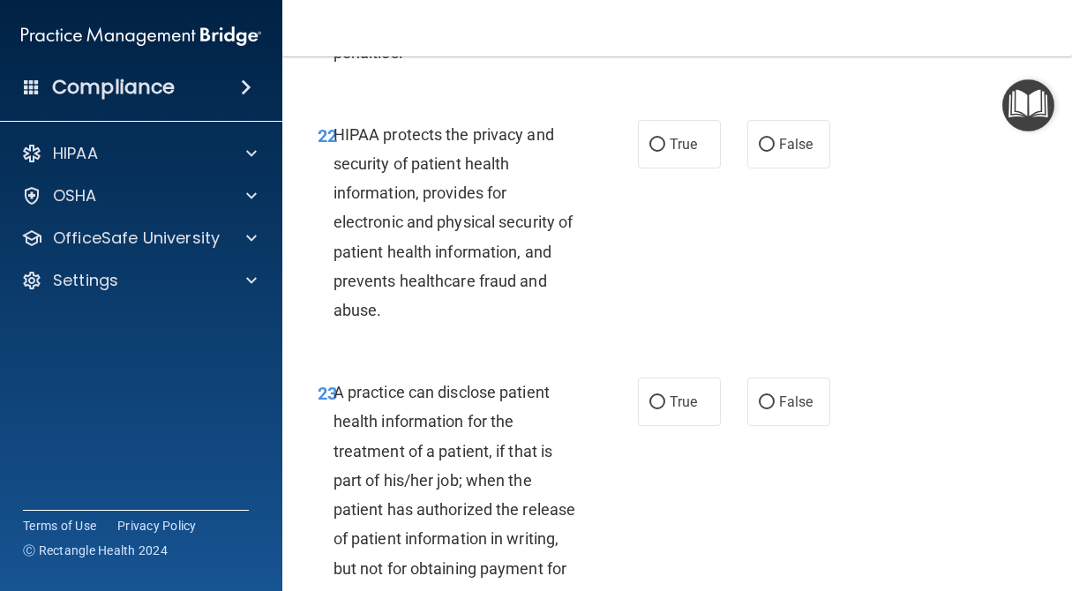
scroll to position [3858, 0]
click at [774, 138] on input "False" at bounding box center [767, 144] width 16 height 13
radio input "true"
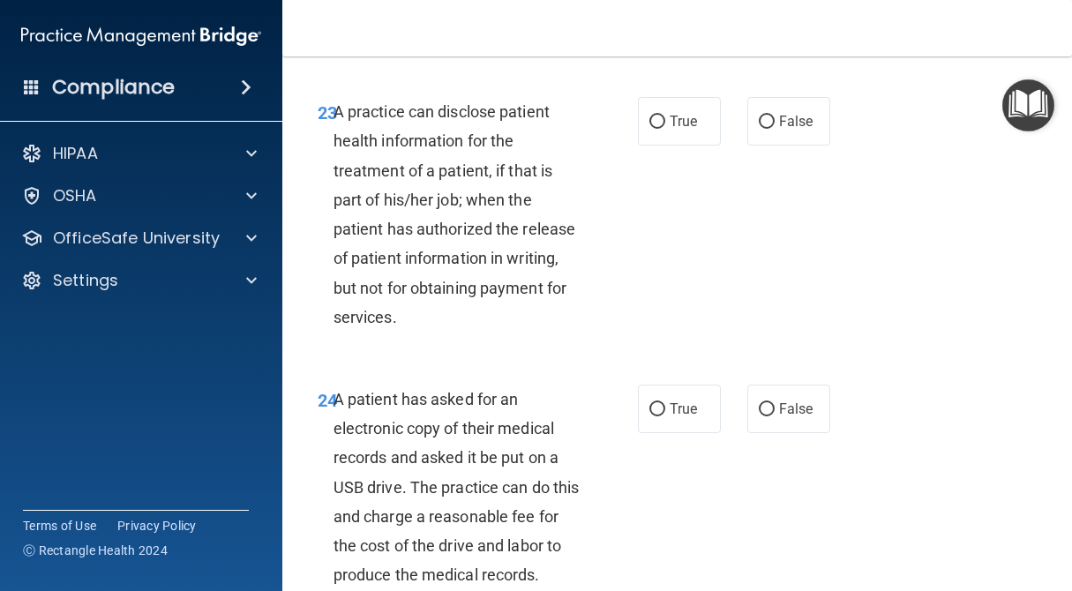
scroll to position [4138, 0]
drag, startPoint x: 770, startPoint y: 101, endPoint x: 798, endPoint y: 133, distance: 43.2
click at [770, 115] on input "False" at bounding box center [767, 121] width 16 height 13
radio input "true"
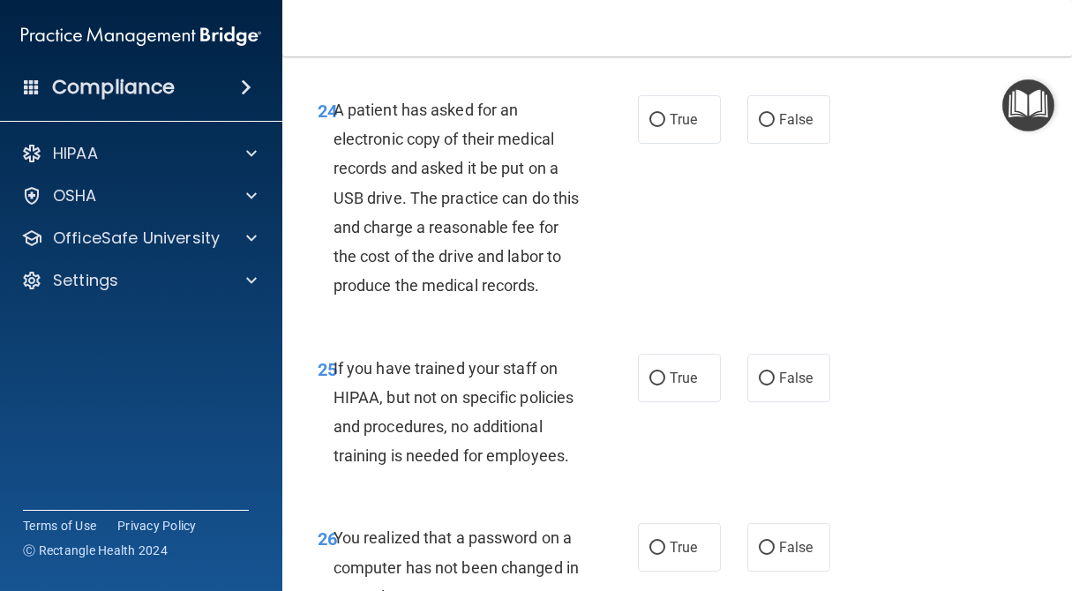
scroll to position [4429, 0]
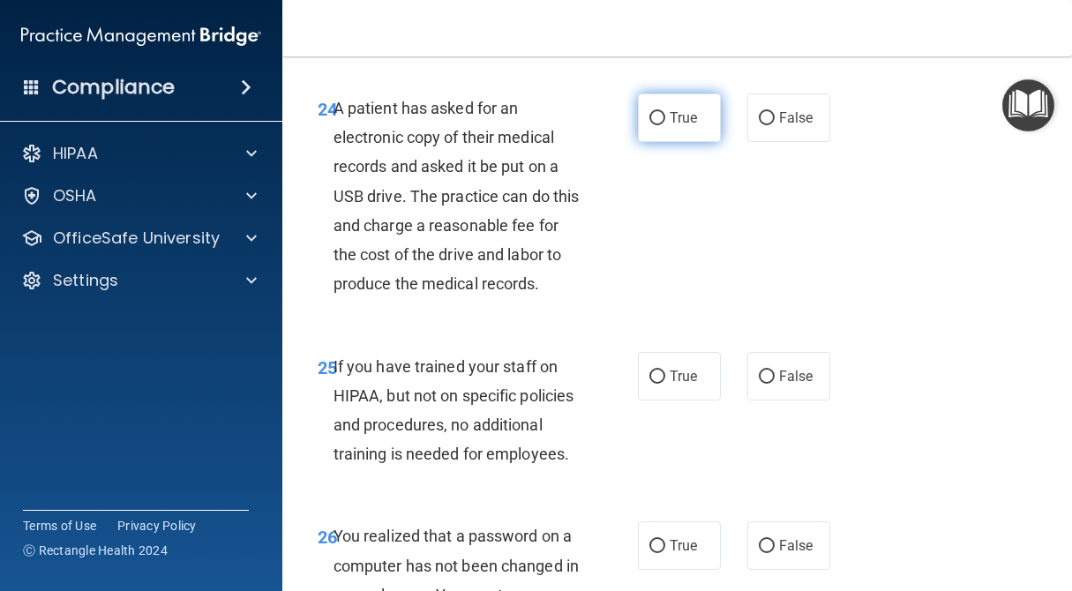
click at [660, 112] on input "True" at bounding box center [657, 118] width 16 height 13
radio input "true"
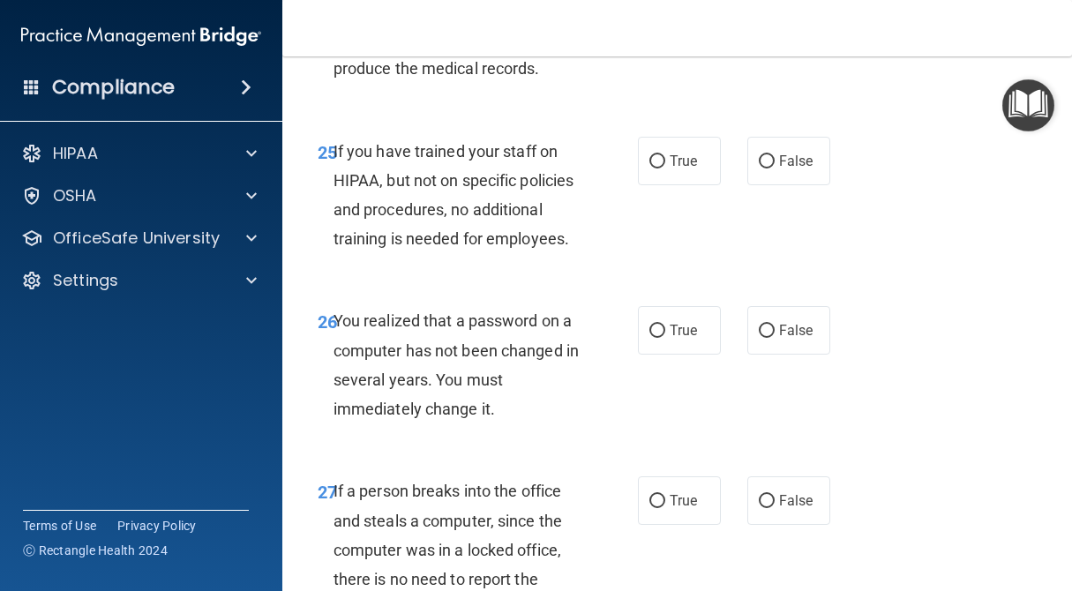
scroll to position [4652, 0]
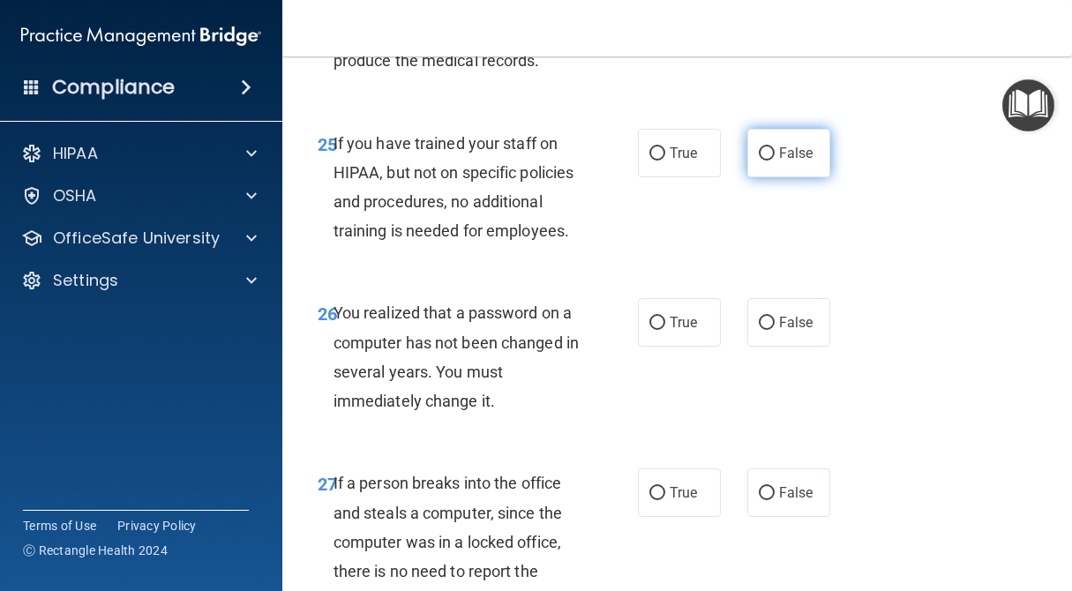
click at [771, 147] on input "False" at bounding box center [767, 153] width 16 height 13
radio input "true"
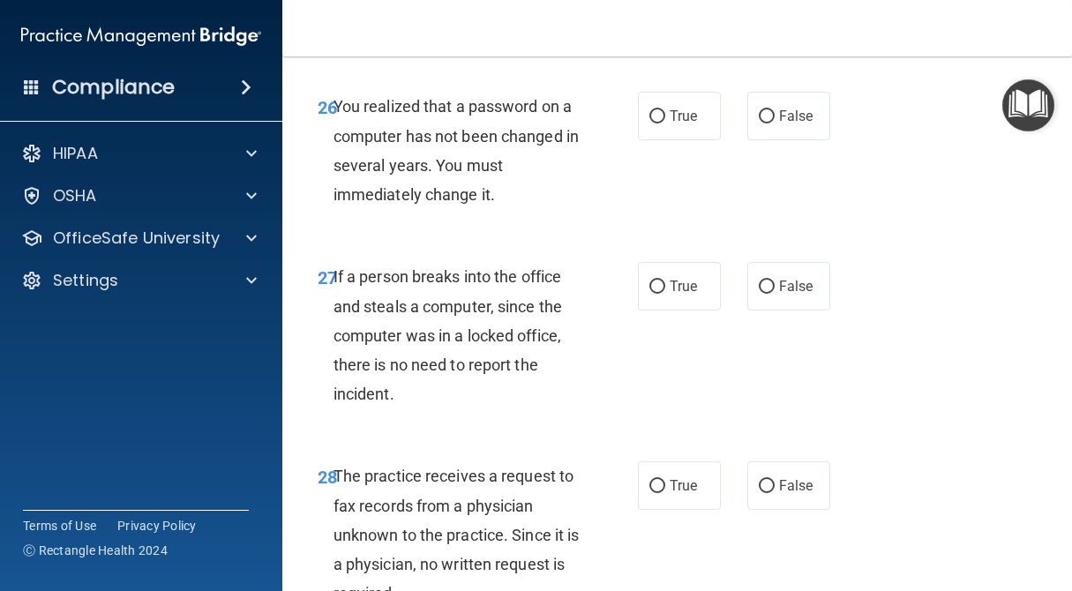
scroll to position [4832, 0]
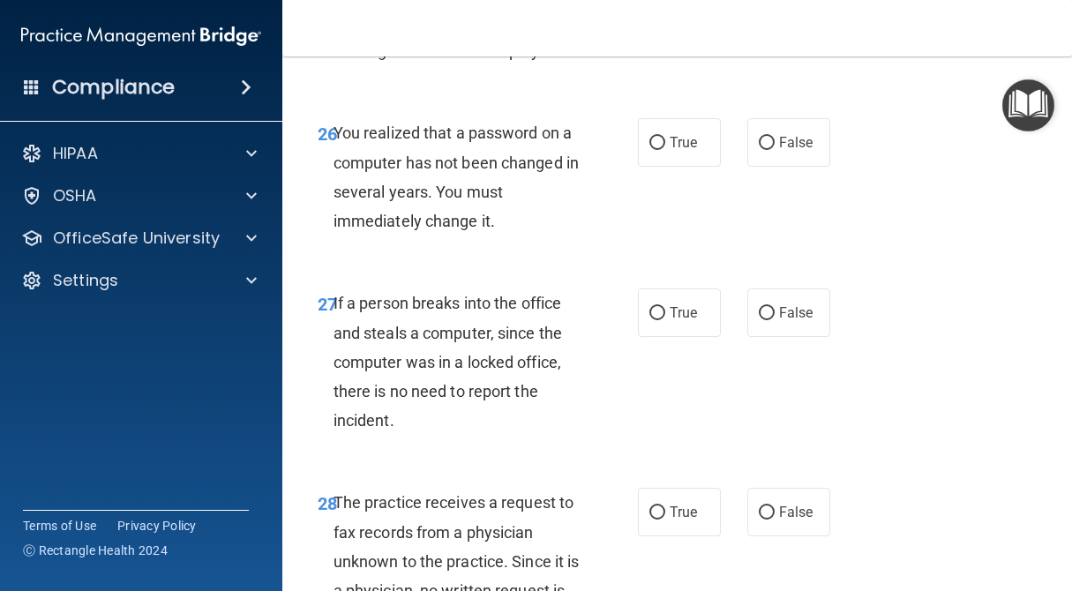
drag, startPoint x: 655, startPoint y: 126, endPoint x: 685, endPoint y: 150, distance: 37.6
click at [655, 137] on input "True" at bounding box center [657, 143] width 16 height 13
radio input "true"
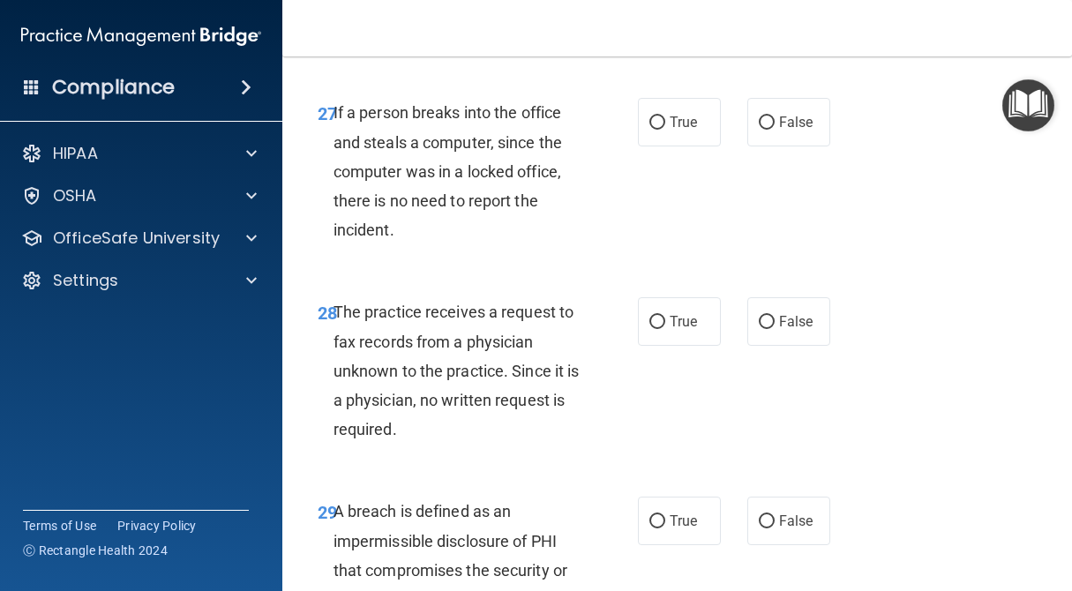
scroll to position [5024, 0]
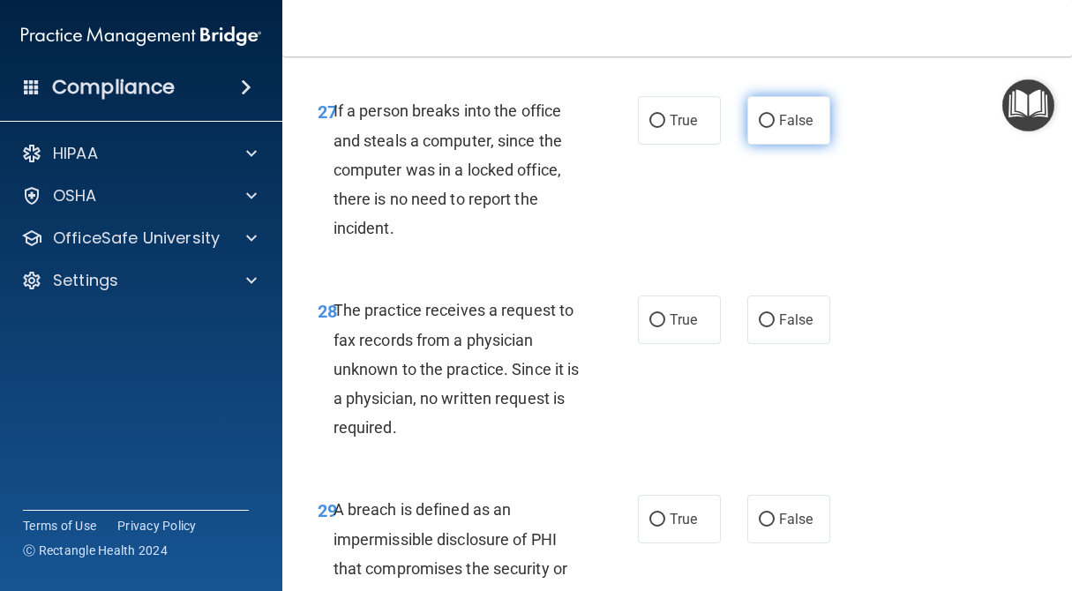
click at [762, 115] on input "False" at bounding box center [767, 121] width 16 height 13
radio input "true"
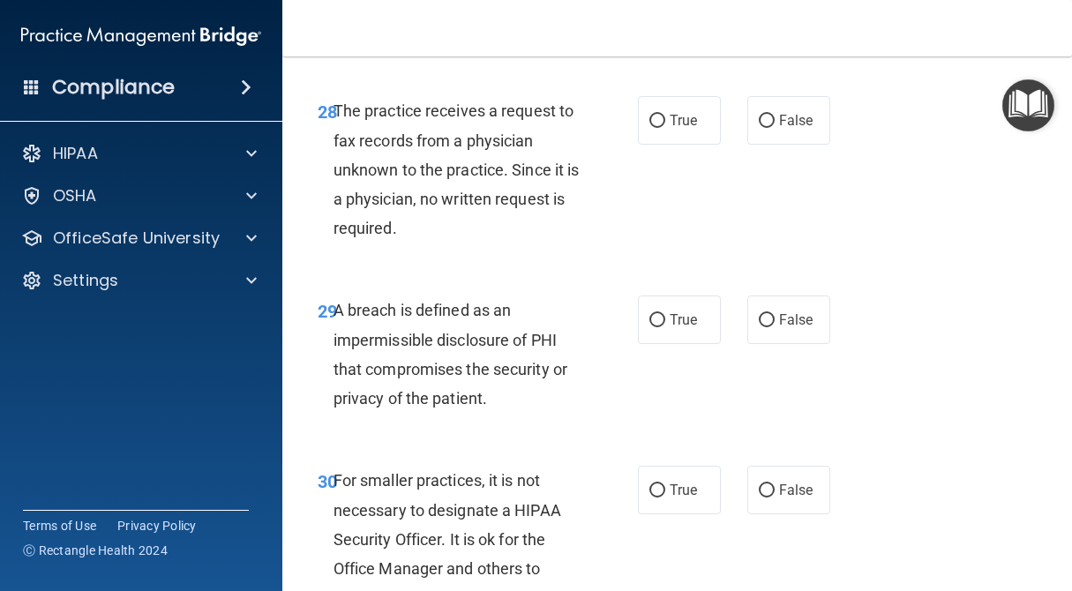
scroll to position [5226, 0]
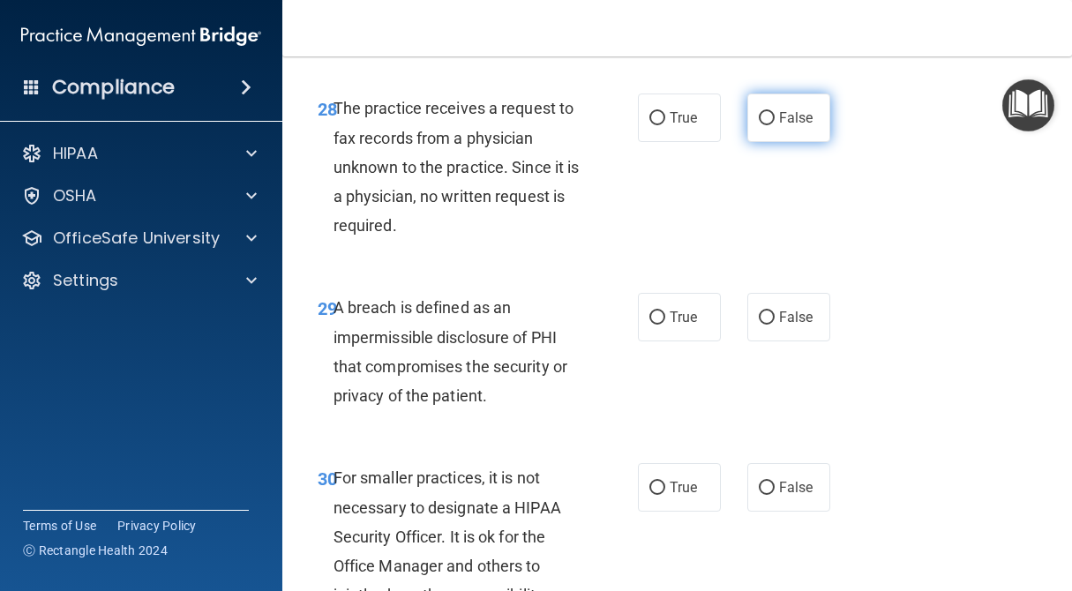
drag, startPoint x: 774, startPoint y: 96, endPoint x: 792, endPoint y: 116, distance: 26.8
click at [774, 112] on input "False" at bounding box center [767, 118] width 16 height 13
radio input "true"
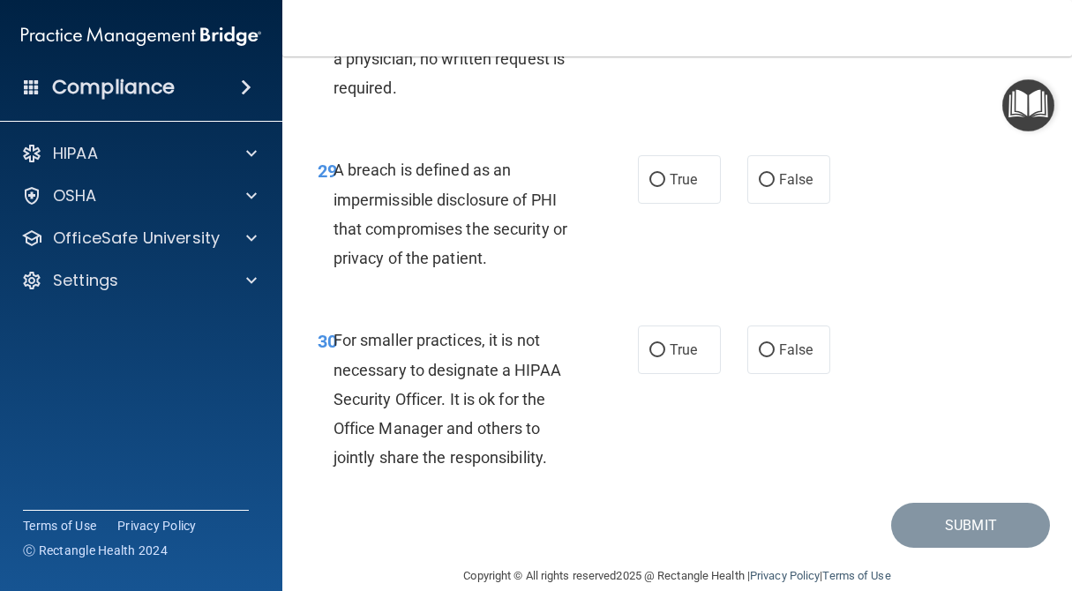
scroll to position [5363, 0]
click at [660, 175] on input "True" at bounding box center [657, 181] width 16 height 13
radio input "true"
click at [762, 345] on input "False" at bounding box center [767, 351] width 16 height 13
radio input "true"
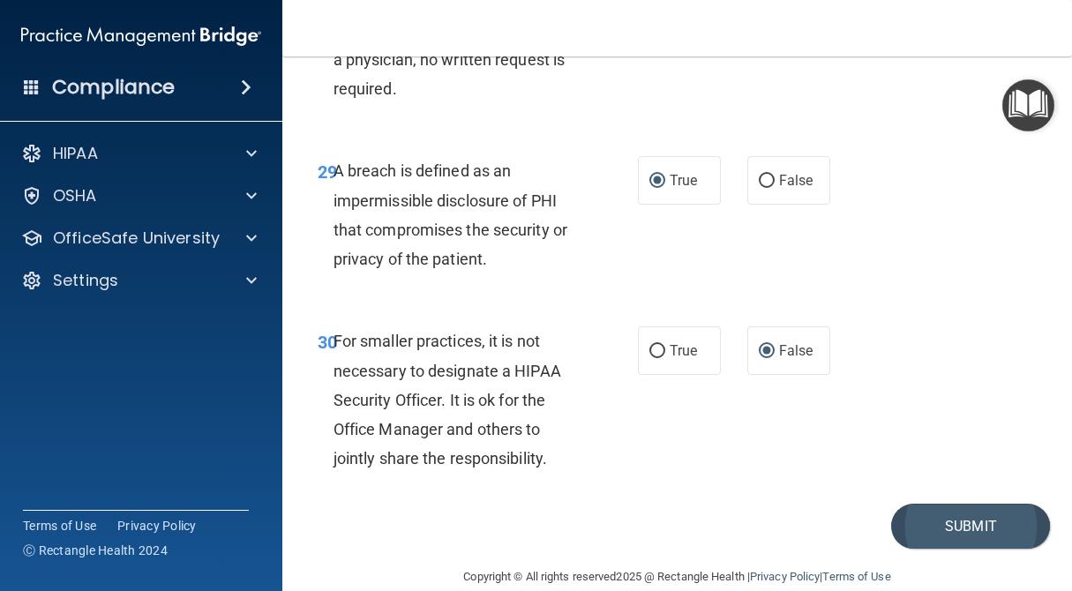
click at [972, 506] on button "Submit" at bounding box center [970, 526] width 159 height 45
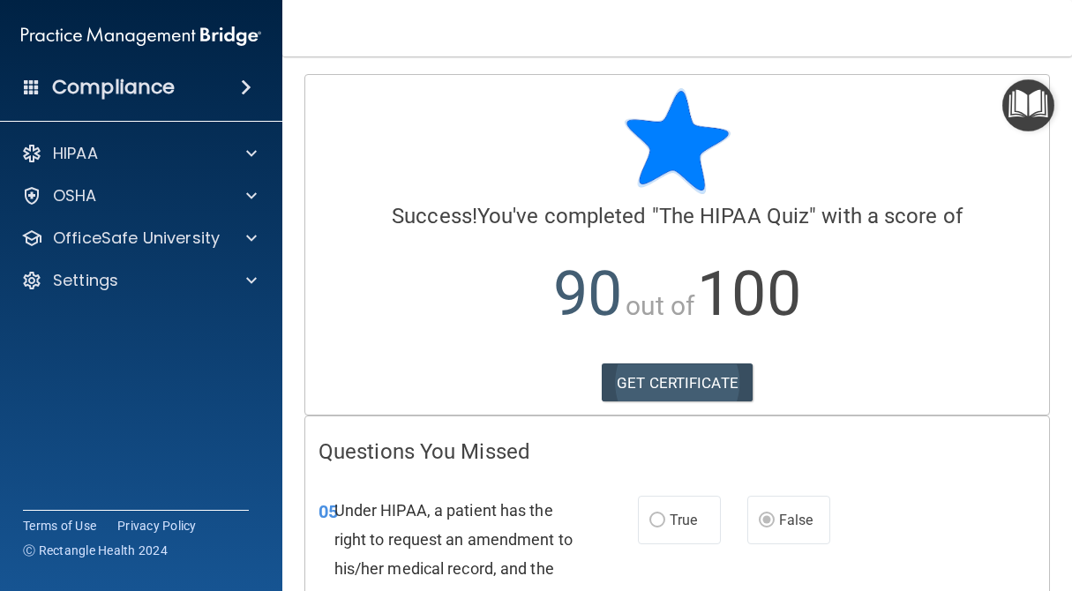
click at [690, 379] on link "GET CERTIFICATE" at bounding box center [677, 382] width 151 height 39
